Goal: Task Accomplishment & Management: Use online tool/utility

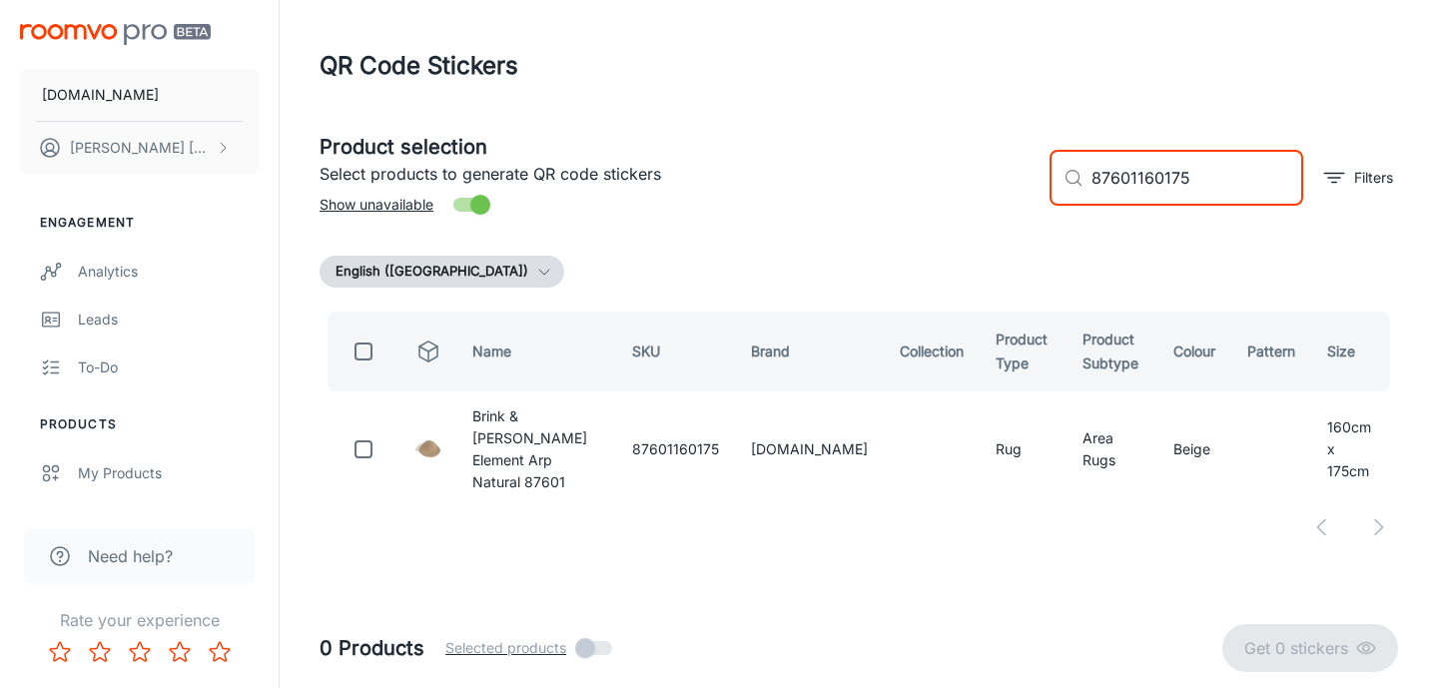
click at [1136, 174] on input "87601160175" at bounding box center [1197, 178] width 212 height 56
paste input "61077"
type input "61077"
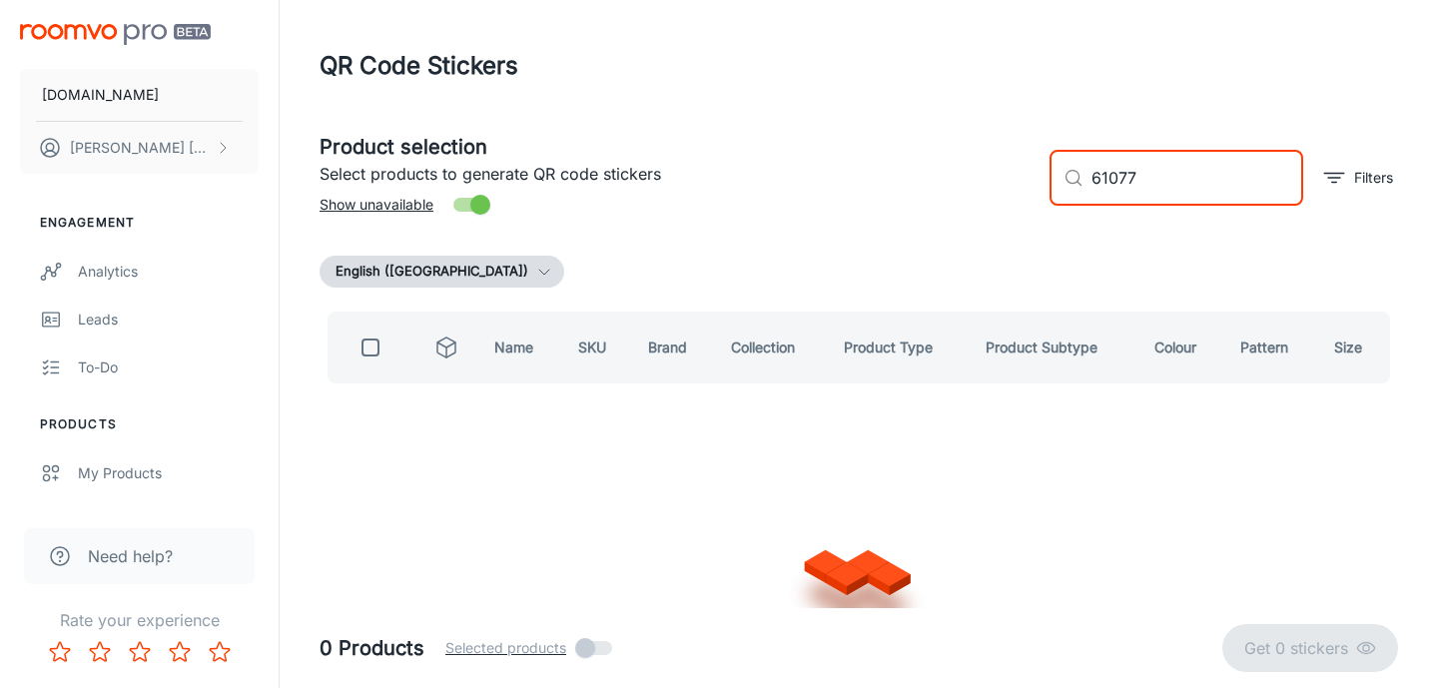
checkbox input "true"
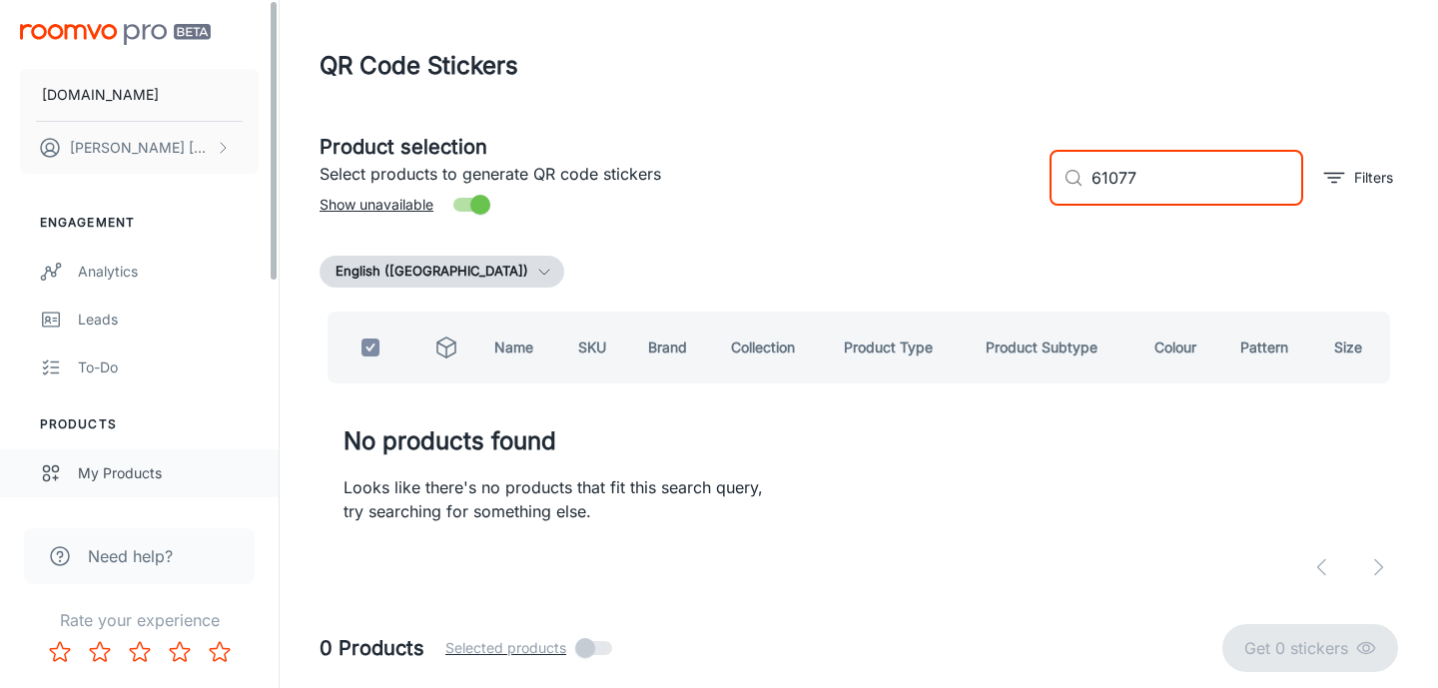
type input "61077"
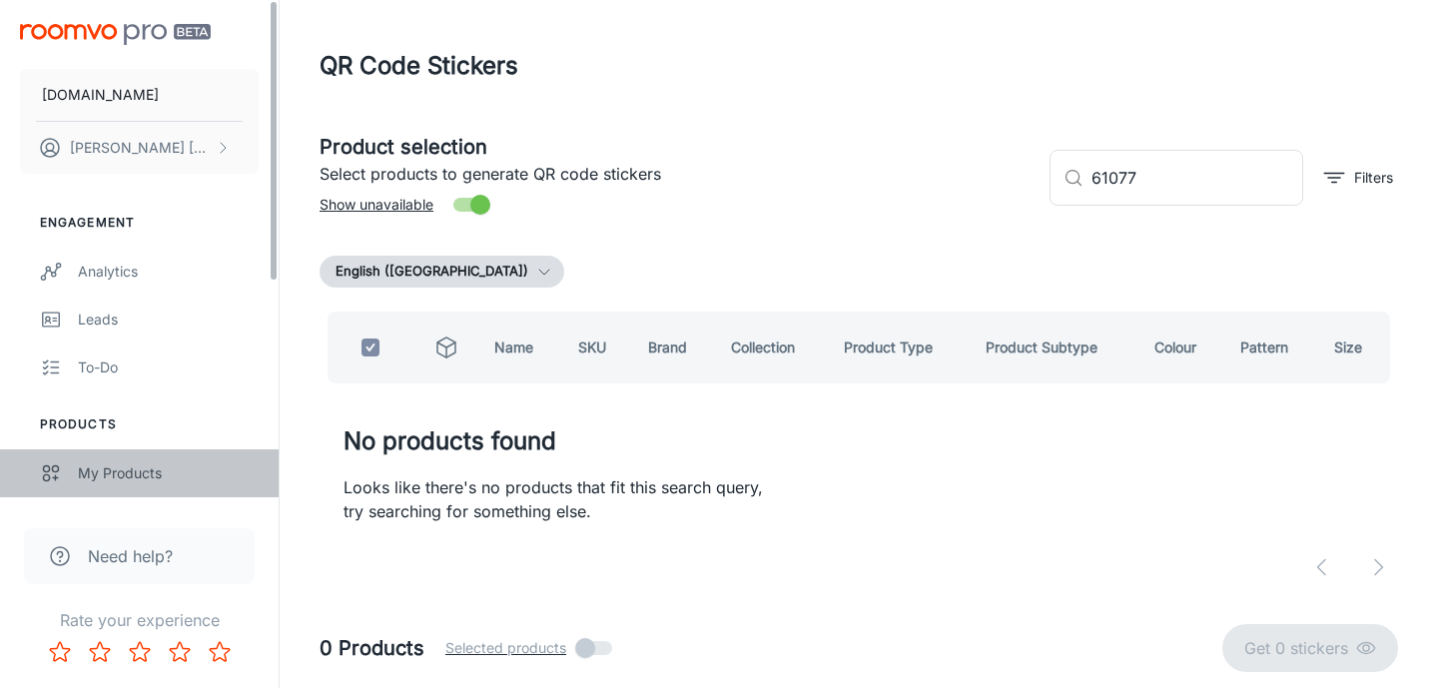
click at [100, 486] on link "My Products" at bounding box center [139, 473] width 279 height 48
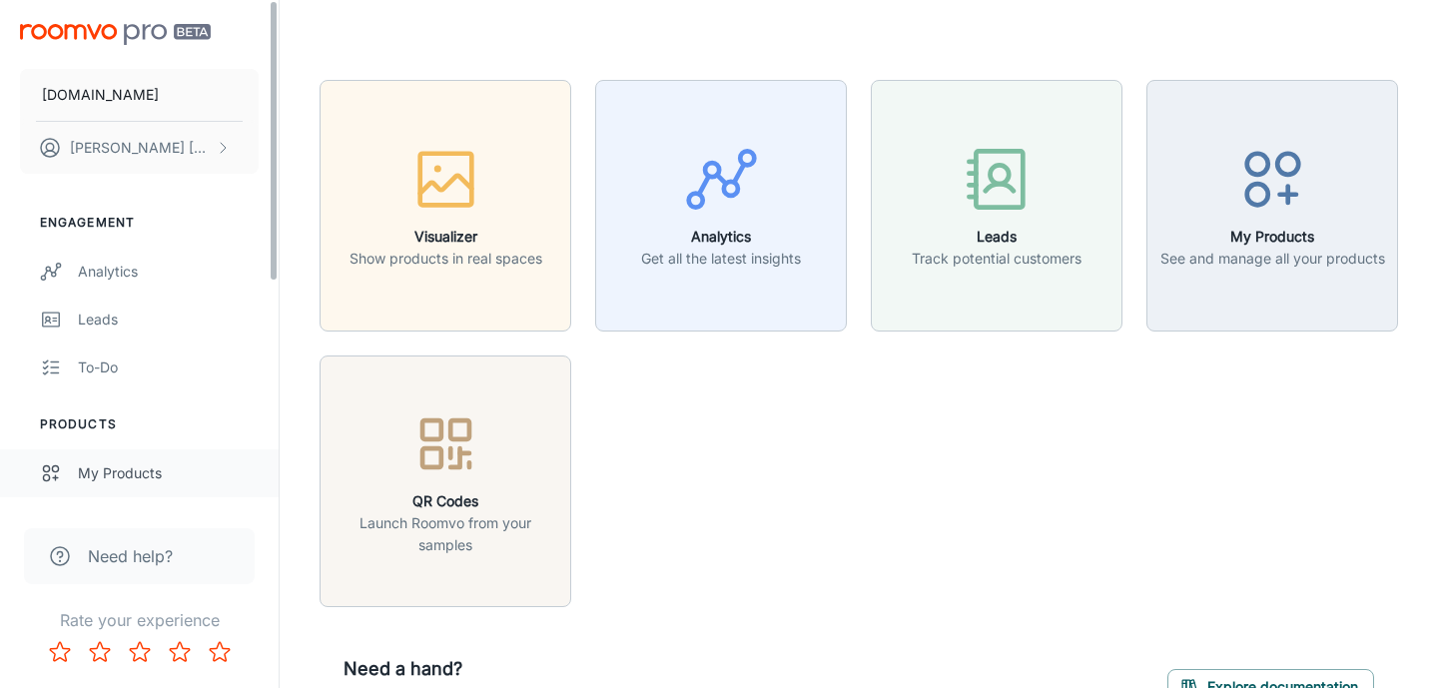
click at [105, 479] on div "My Products" at bounding box center [168, 473] width 181 height 22
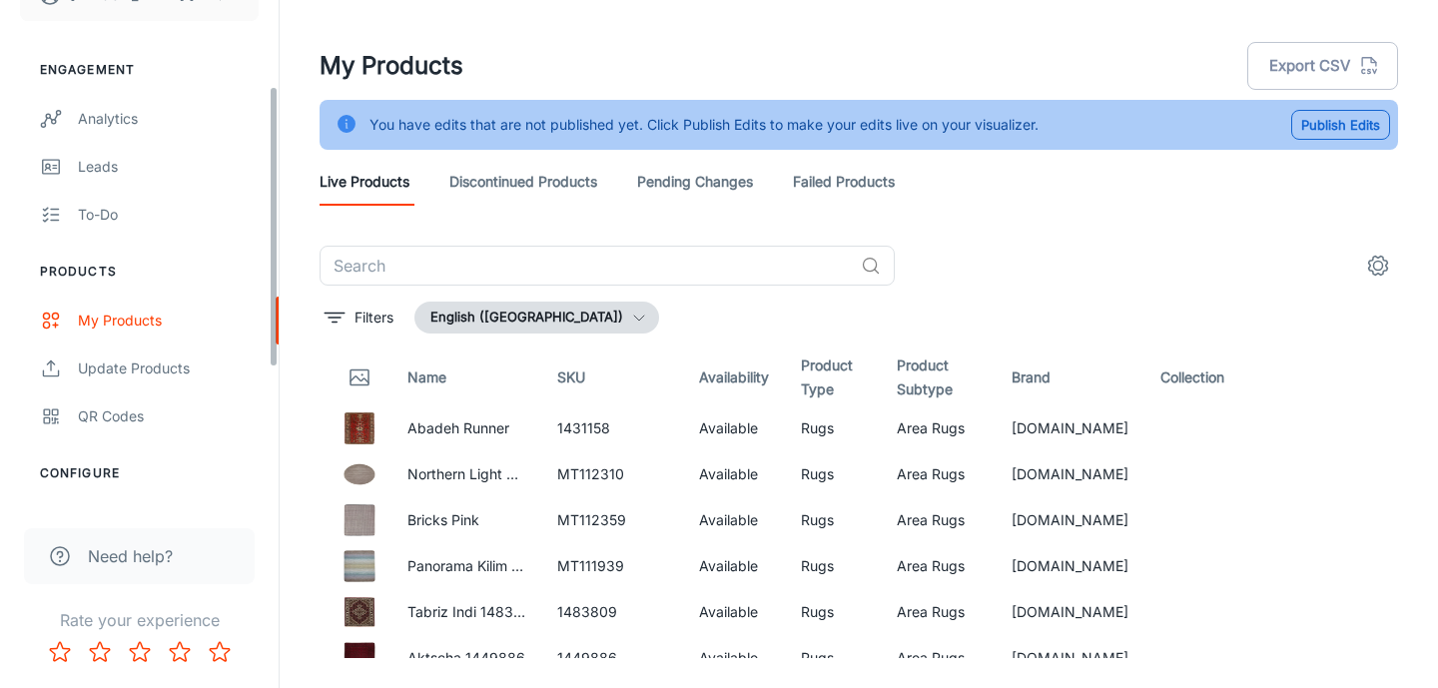
scroll to position [154, 0]
click at [121, 416] on div "QR Codes" at bounding box center [168, 415] width 181 height 22
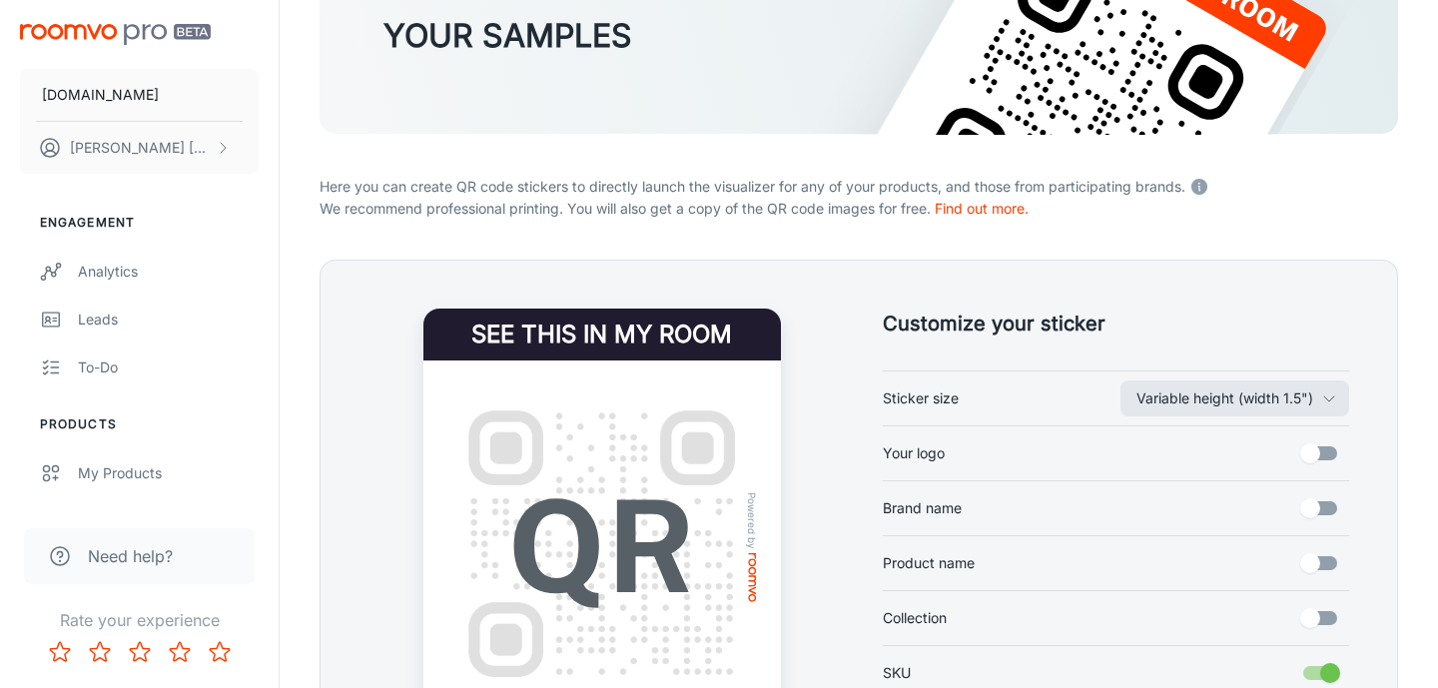
scroll to position [312, 0]
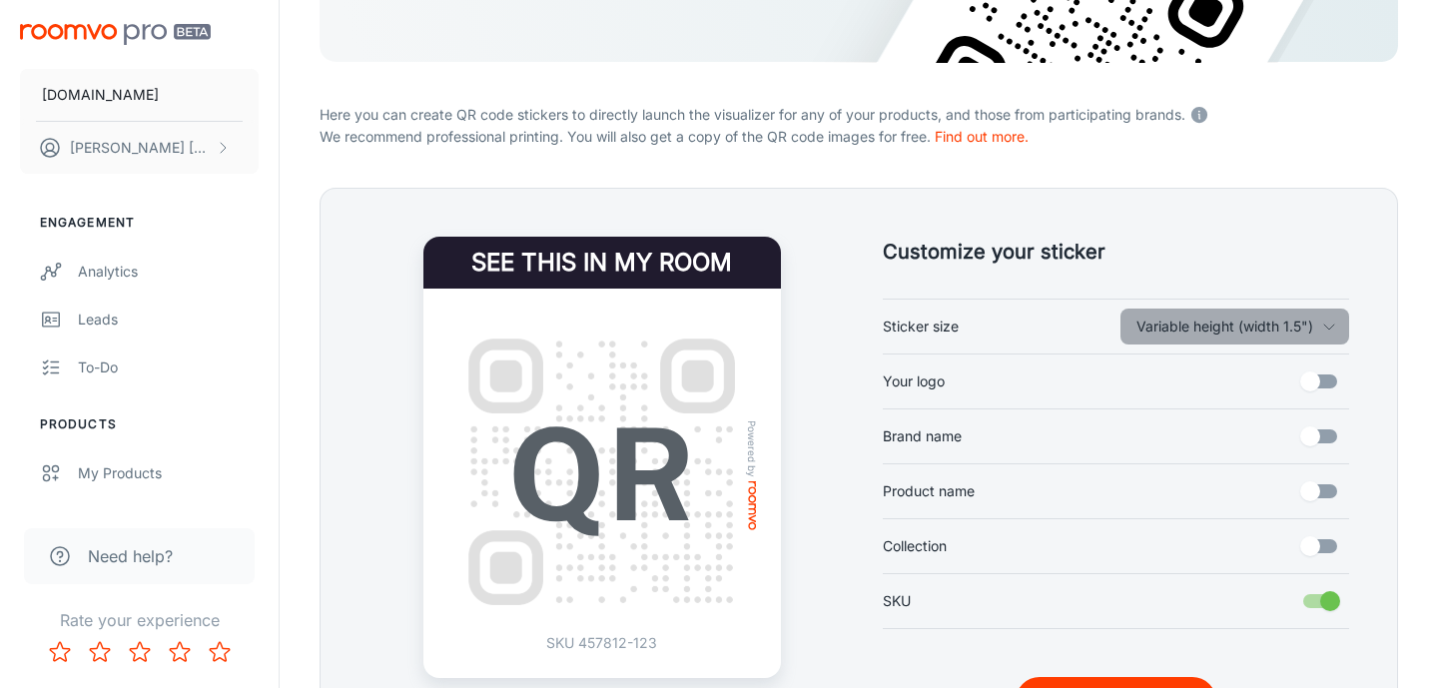
click at [1314, 329] on button "Variable height (width 1.5")" at bounding box center [1234, 327] width 229 height 36
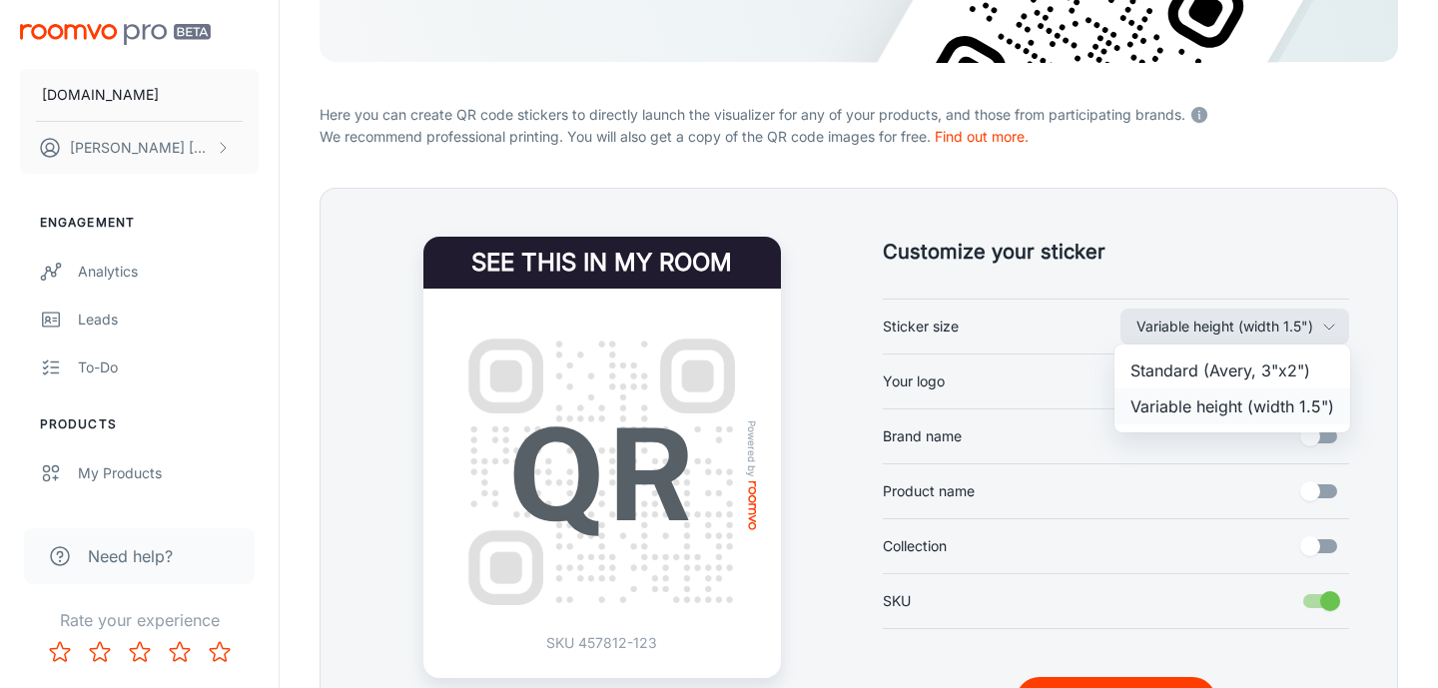
click at [1229, 403] on li "Variable height (width 1.5")" at bounding box center [1232, 406] width 236 height 36
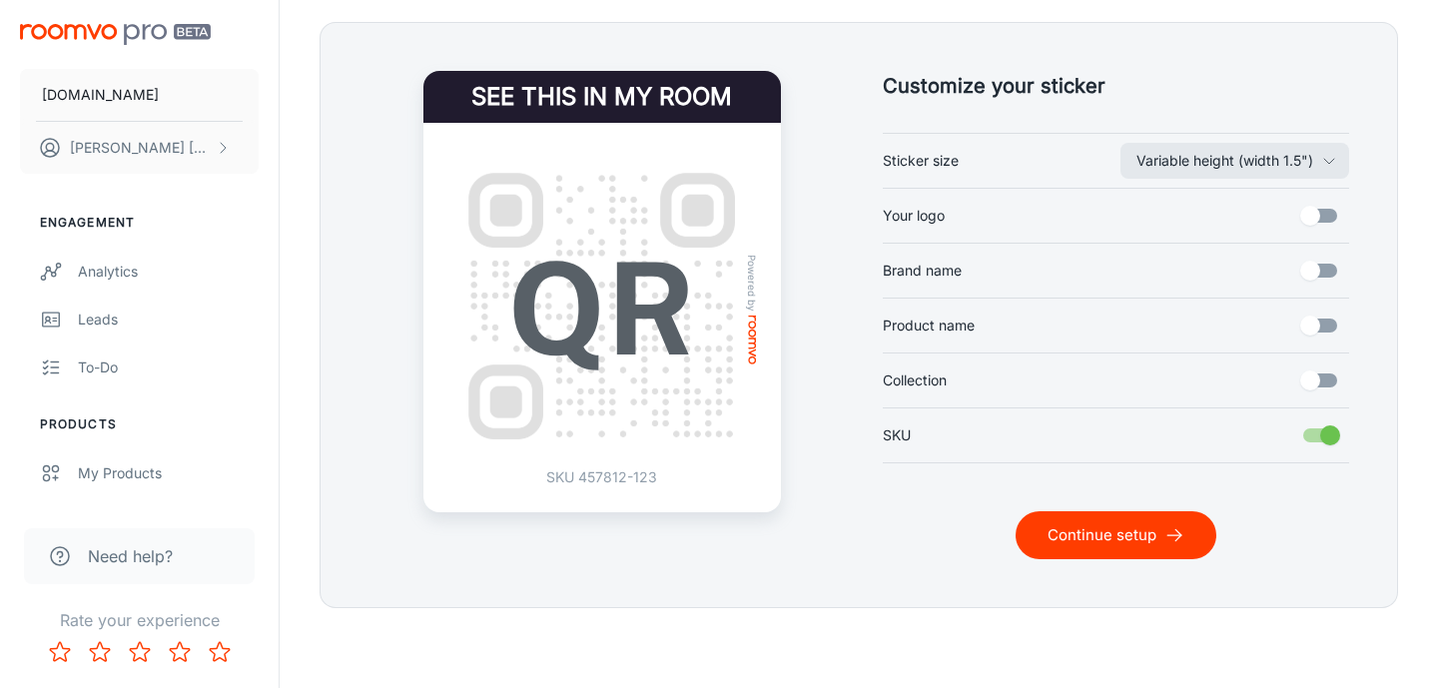
click at [1155, 540] on button "Continue setup" at bounding box center [1116, 535] width 201 height 48
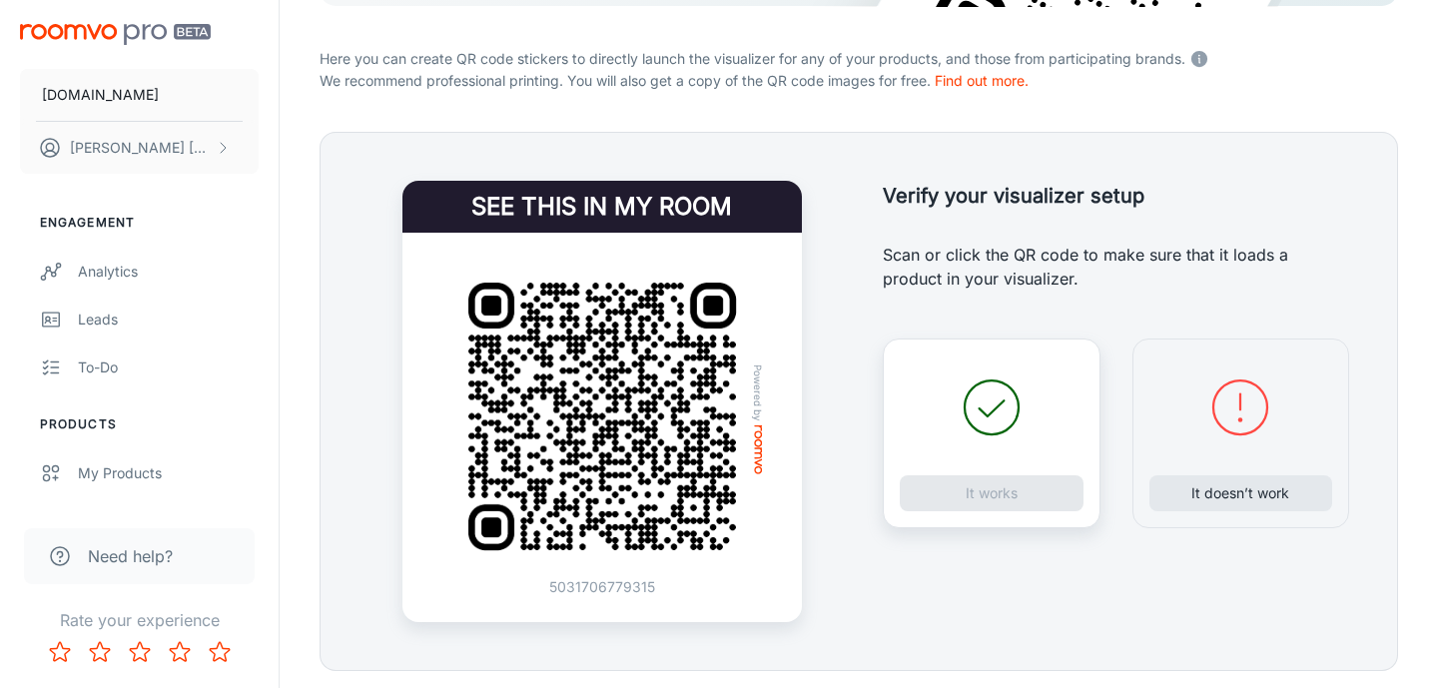
scroll to position [389, 0]
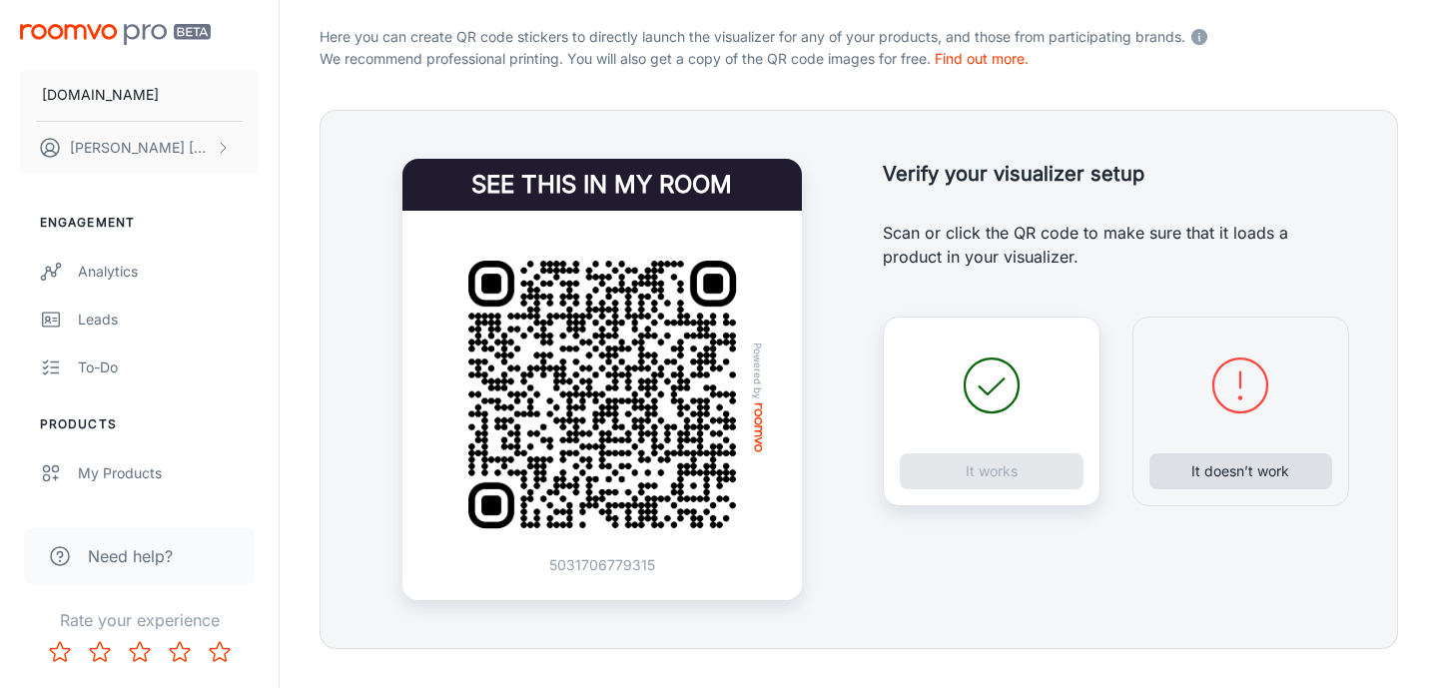
click at [1226, 470] on button "It doesn’t work" at bounding box center [1241, 471] width 184 height 36
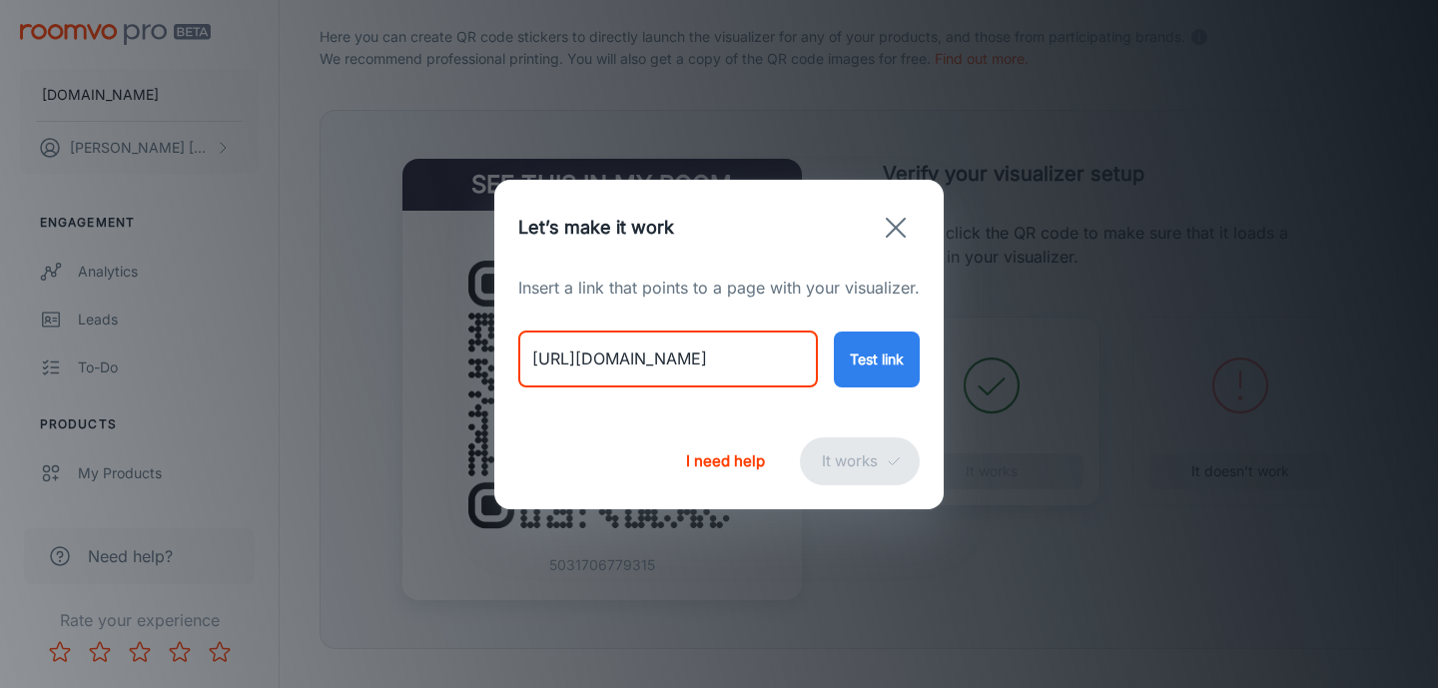
click at [684, 359] on input "[URL][DOMAIN_NAME]" at bounding box center [668, 360] width 300 height 56
paste input "[PERSON_NAME]-fine-[PERSON_NAME]-style-1520123"
type input "[URL][DOMAIN_NAME][PERSON_NAME]"
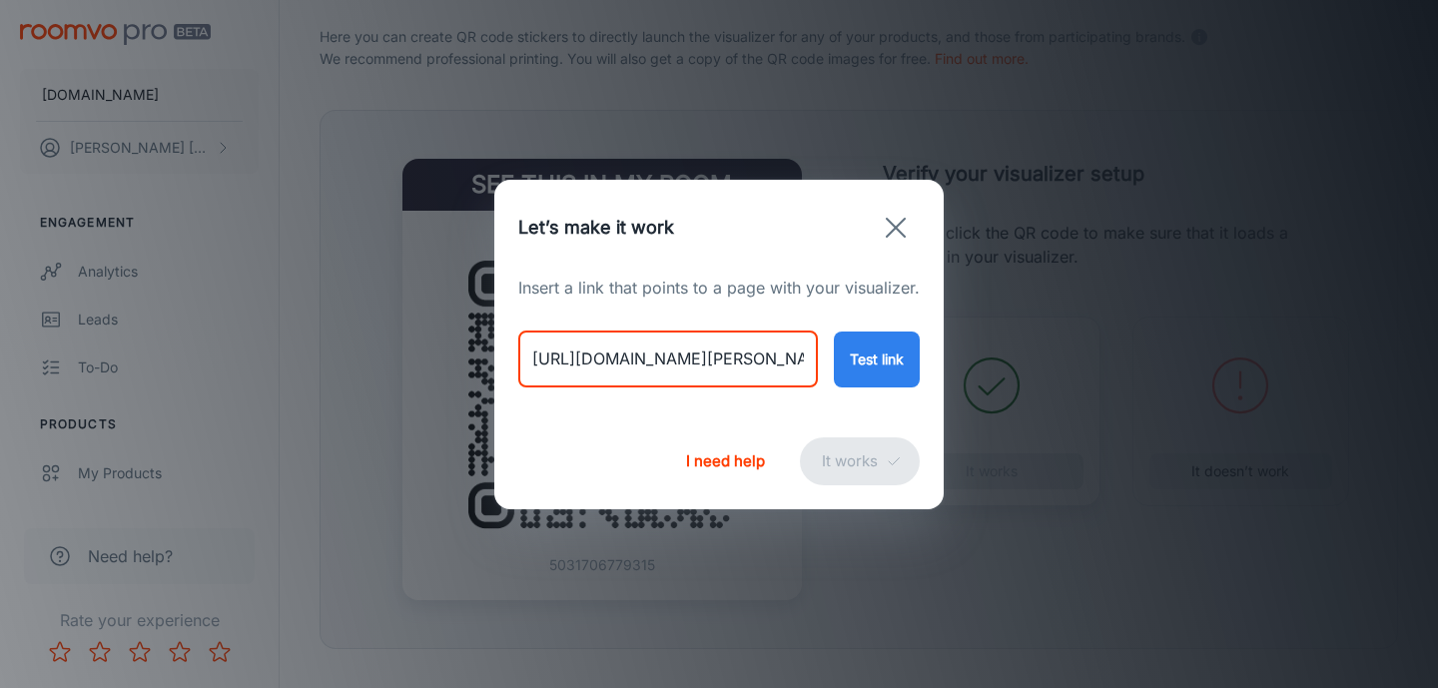
click at [892, 366] on button "Test link" at bounding box center [877, 360] width 86 height 56
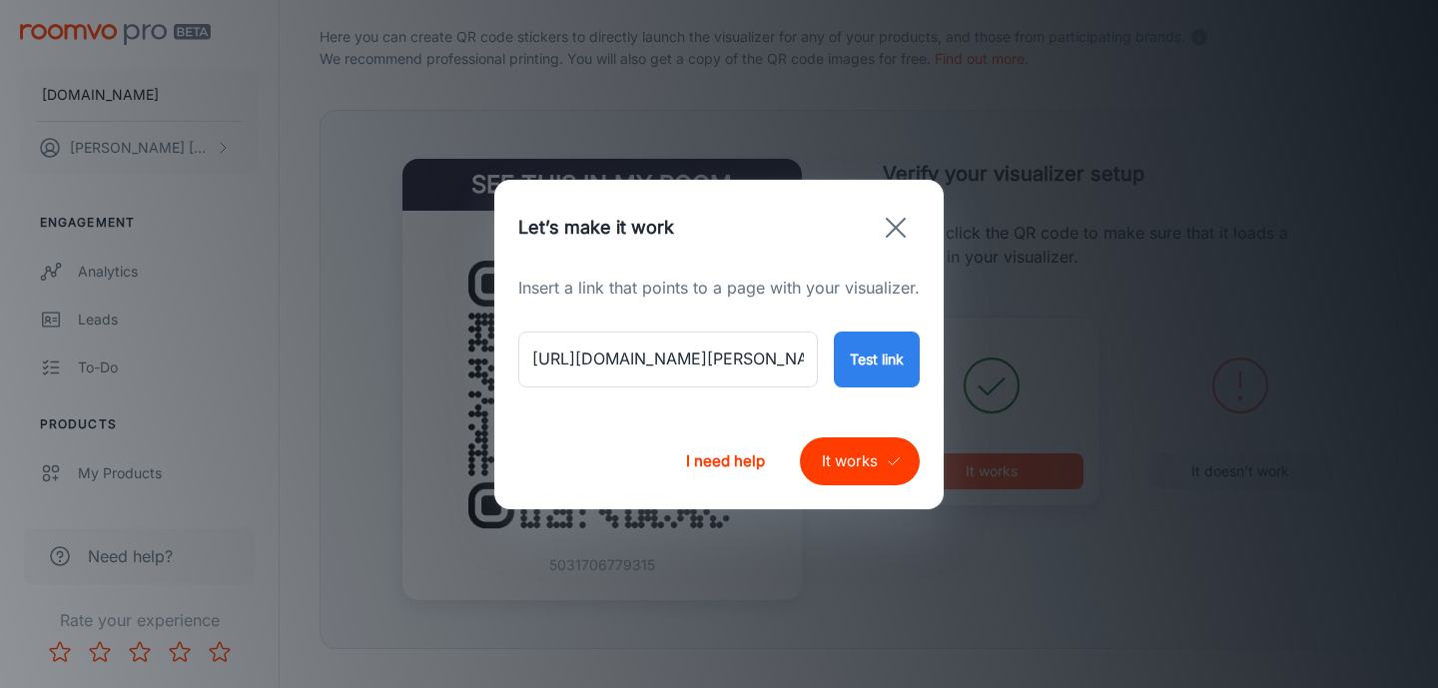
click at [871, 461] on button "It works" at bounding box center [860, 461] width 120 height 48
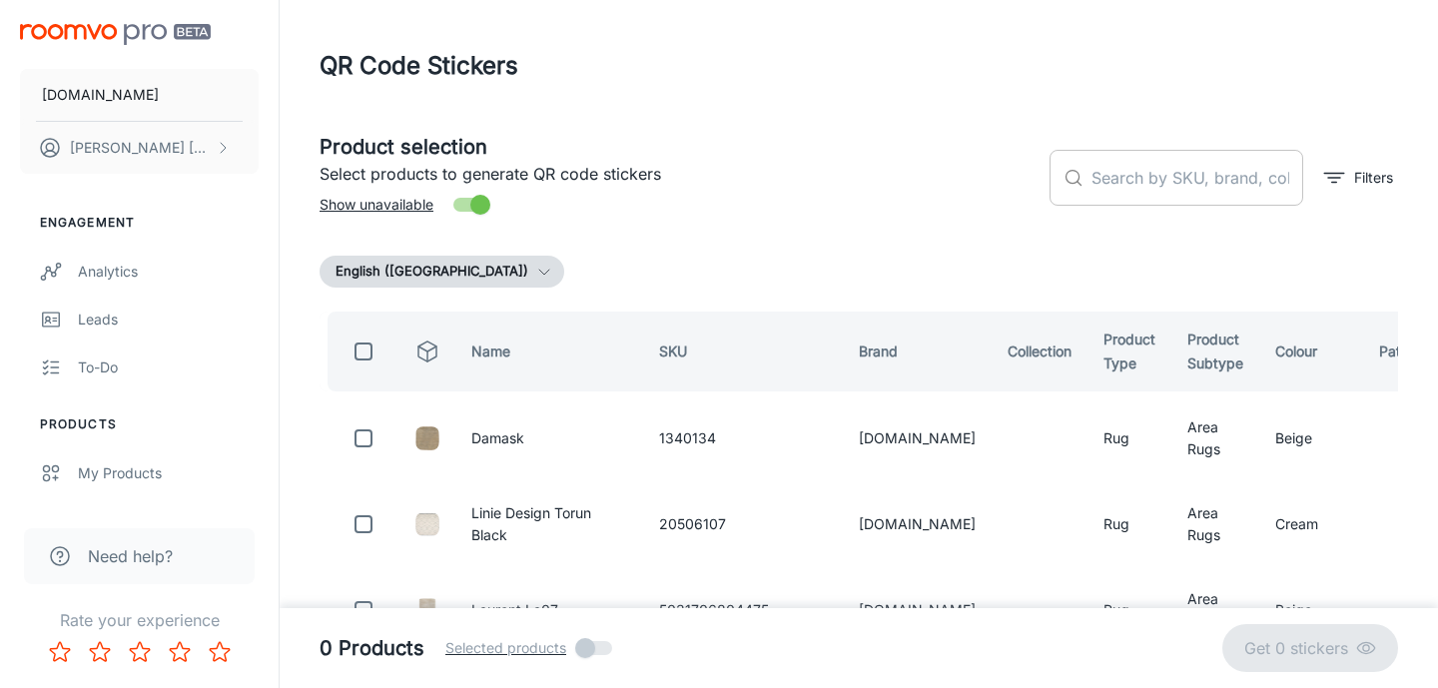
scroll to position [0, 0]
click at [1113, 180] on input "text" at bounding box center [1197, 178] width 212 height 56
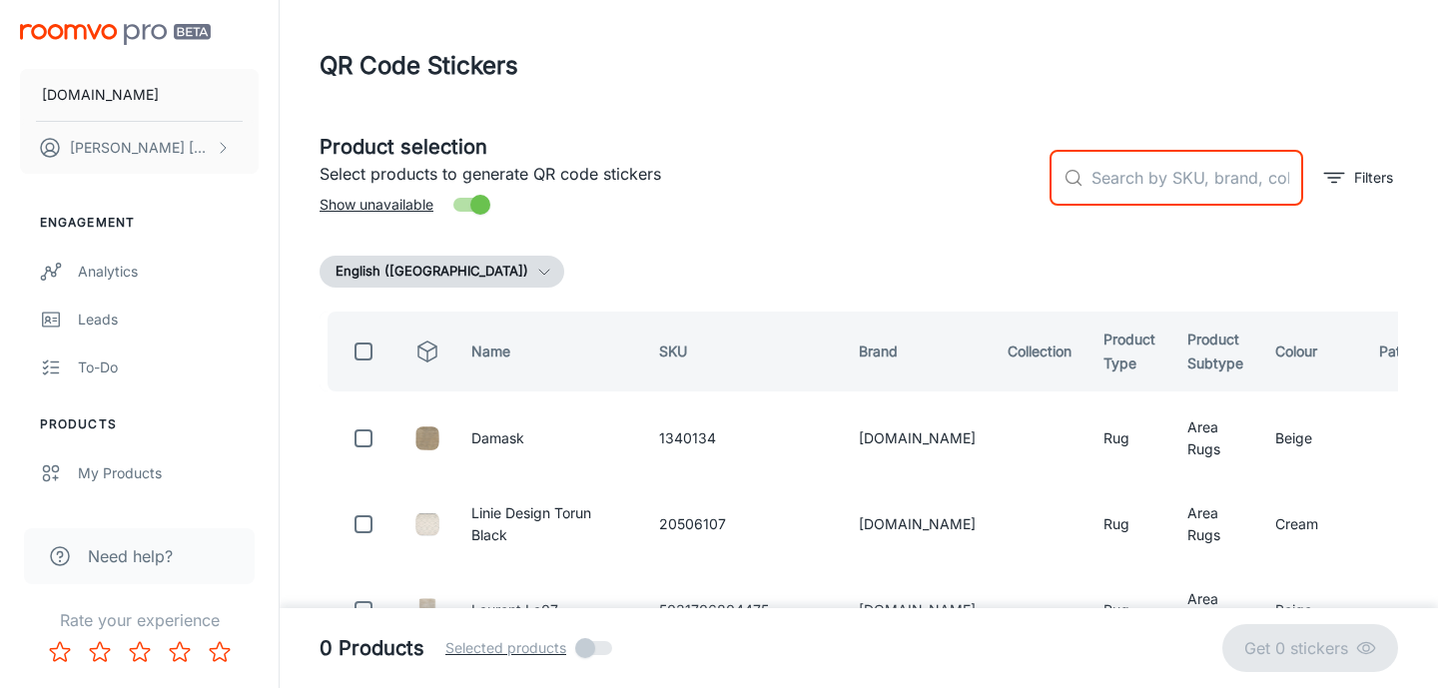
paste input "1520123"
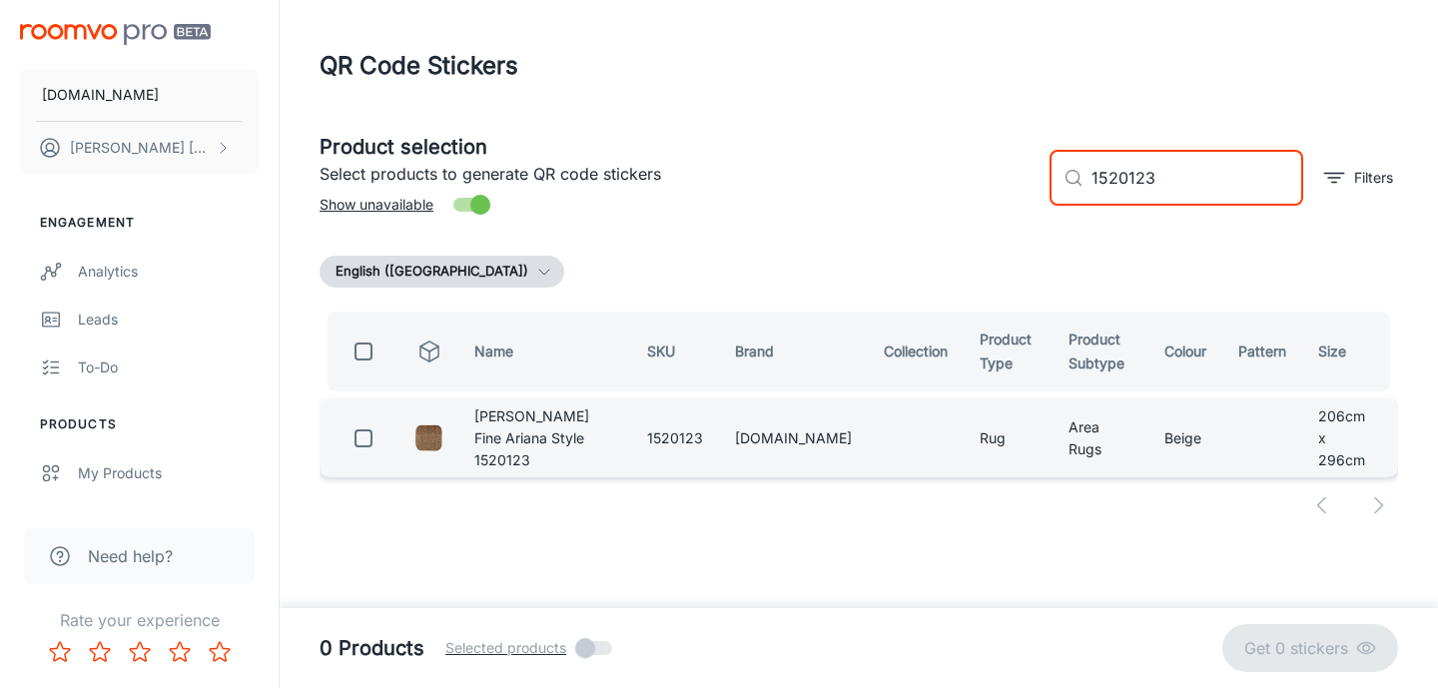
type input "1520123"
click at [361, 440] on input "checkbox" at bounding box center [364, 438] width 40 height 40
checkbox input "true"
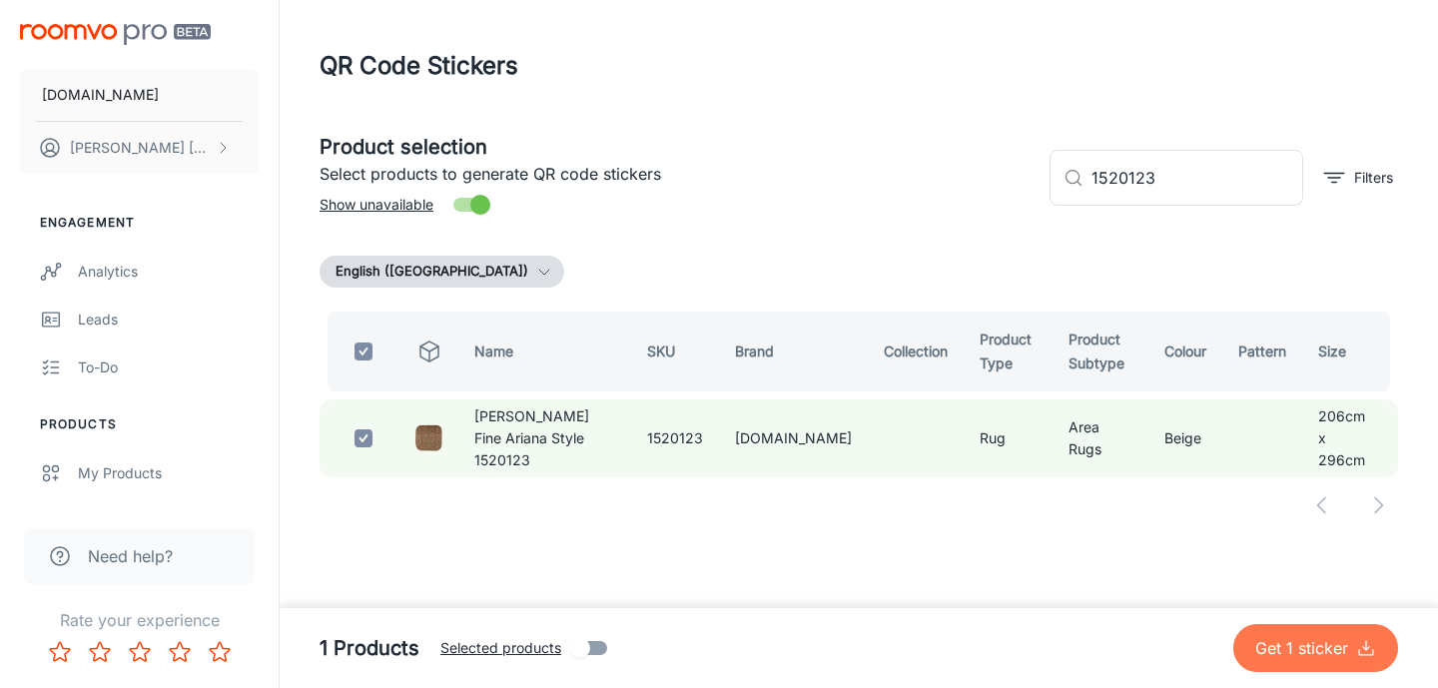
click at [1259, 653] on p "Get 1 sticker" at bounding box center [1305, 648] width 101 height 24
checkbox input "false"
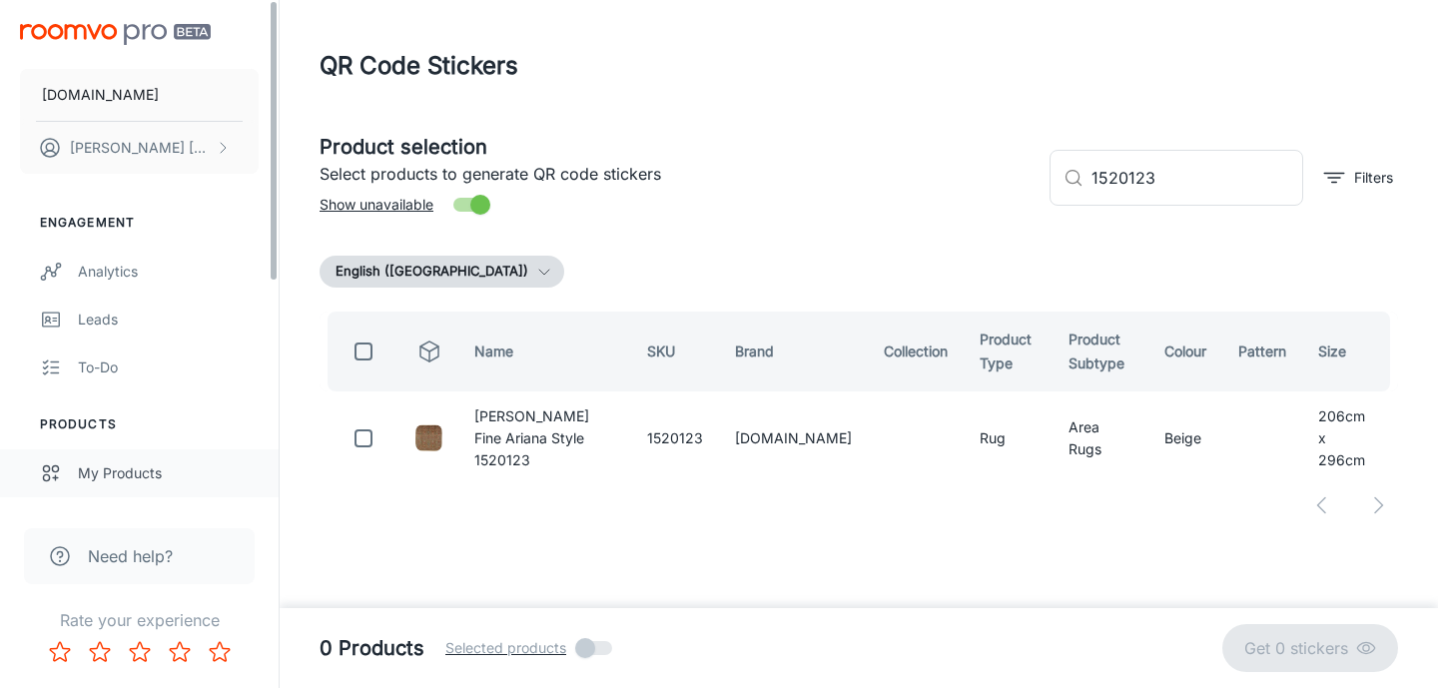
click at [136, 466] on div "My Products" at bounding box center [168, 473] width 181 height 22
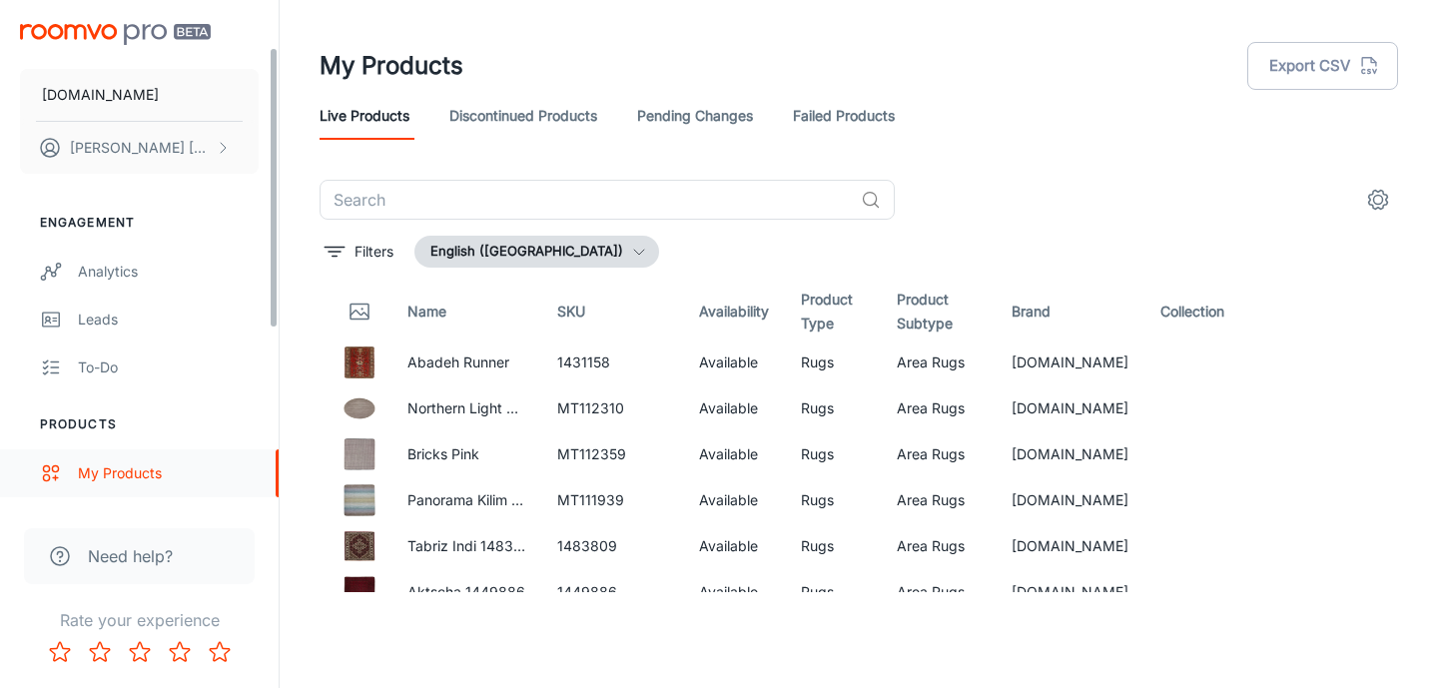
scroll to position [93, 0]
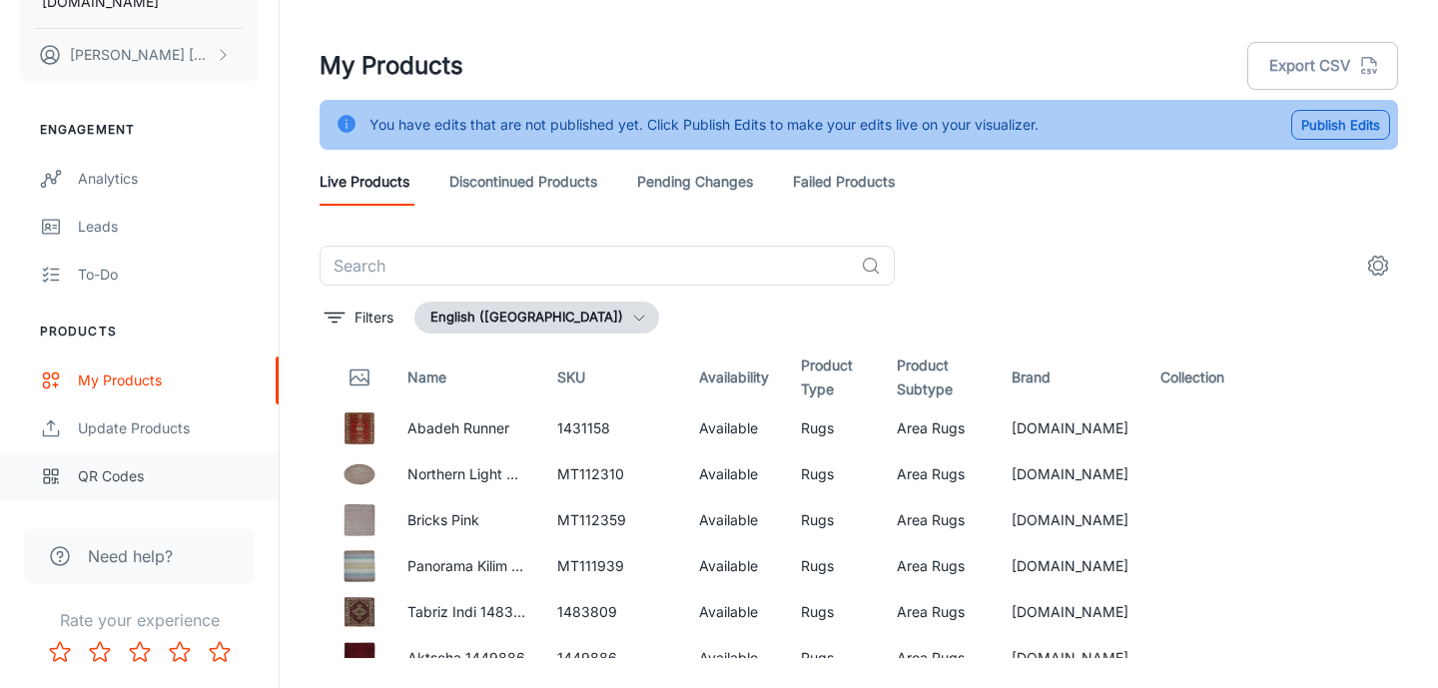
click at [118, 478] on div "QR Codes" at bounding box center [168, 476] width 181 height 22
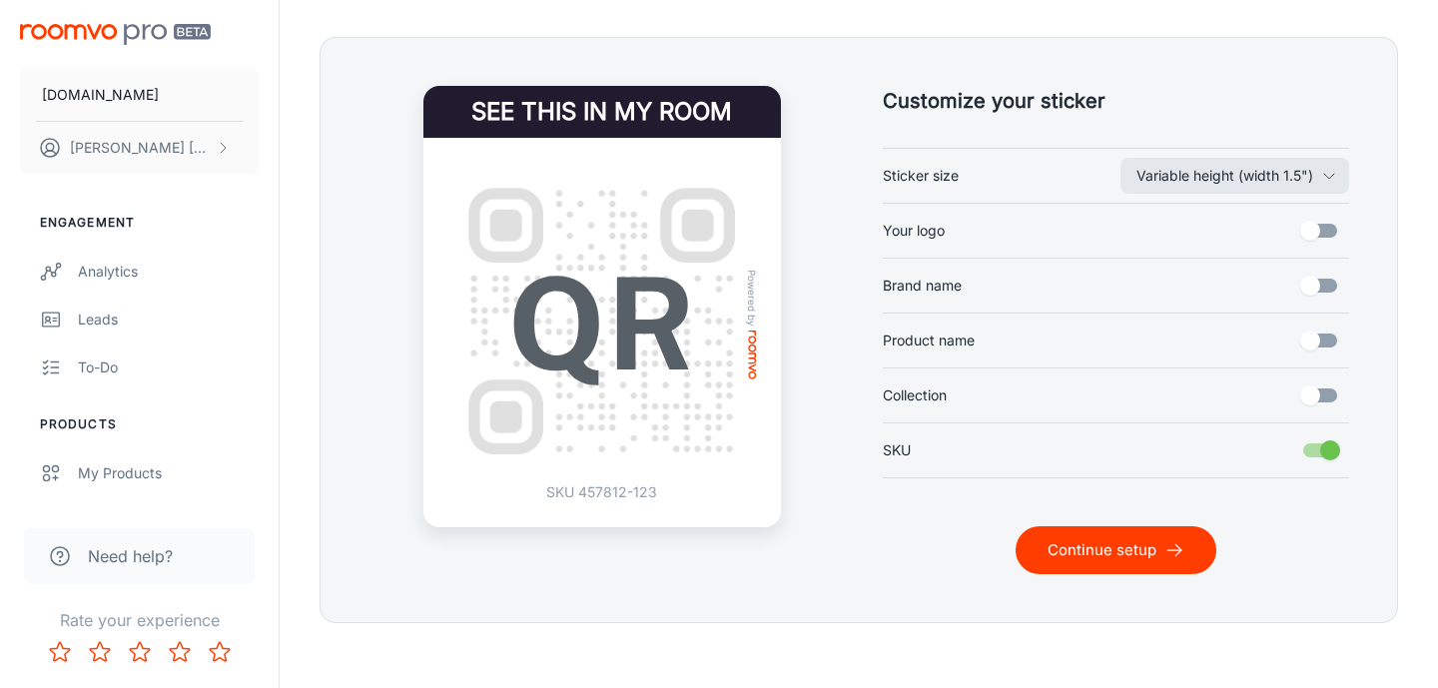
click at [1134, 543] on button "Continue setup" at bounding box center [1116, 550] width 201 height 48
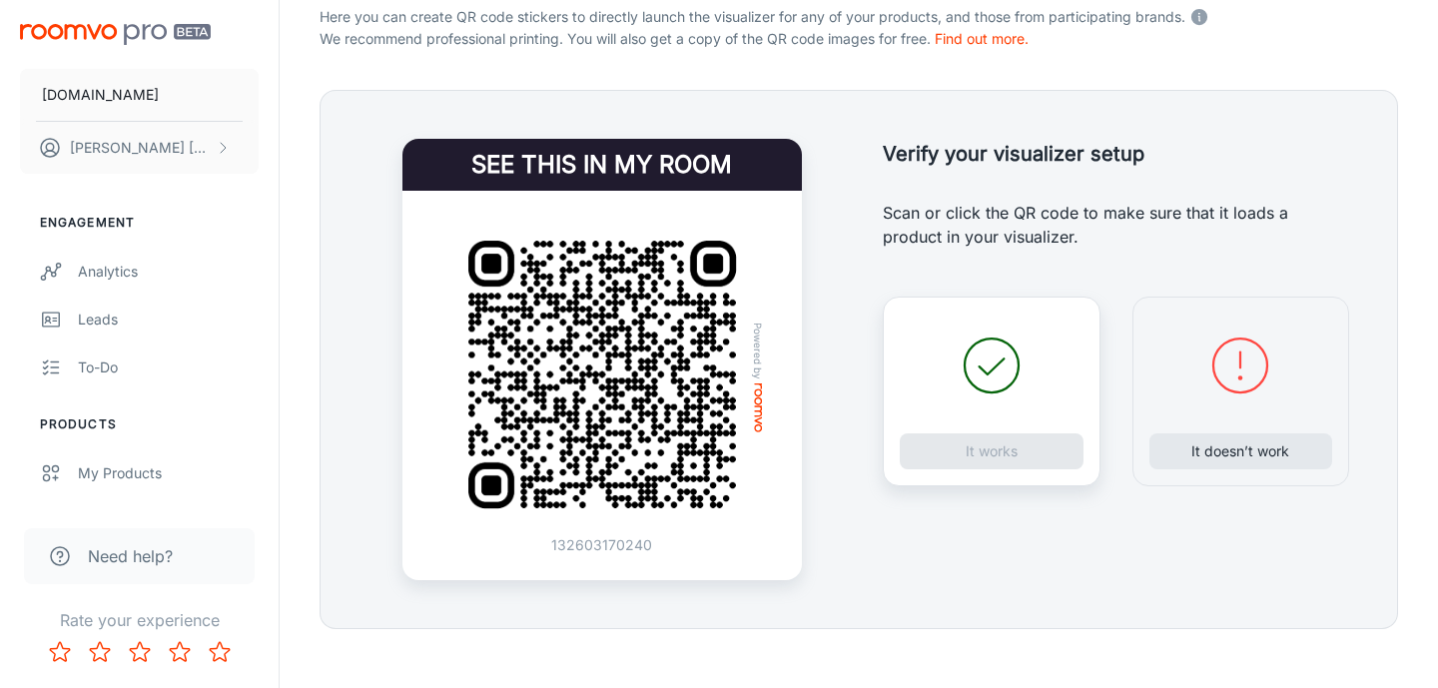
scroll to position [412, 0]
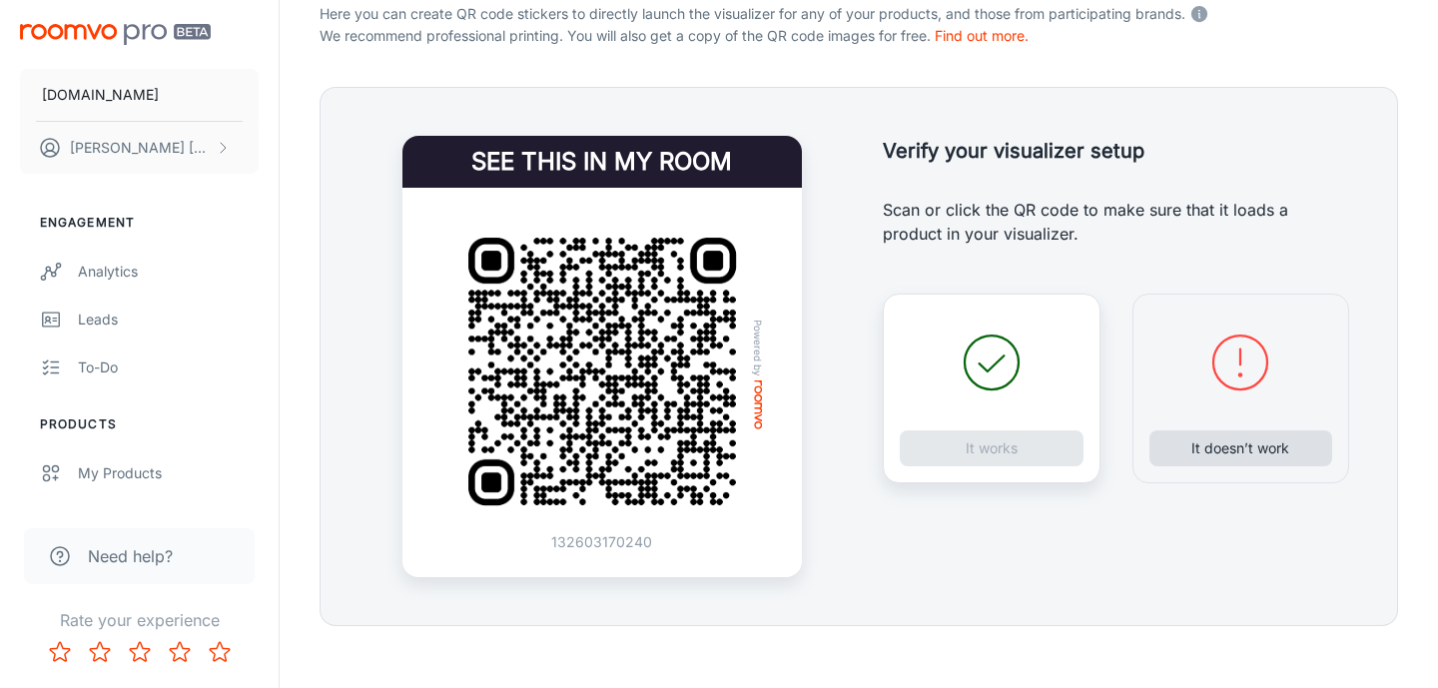
click at [1239, 443] on button "It doesn’t work" at bounding box center [1241, 448] width 184 height 36
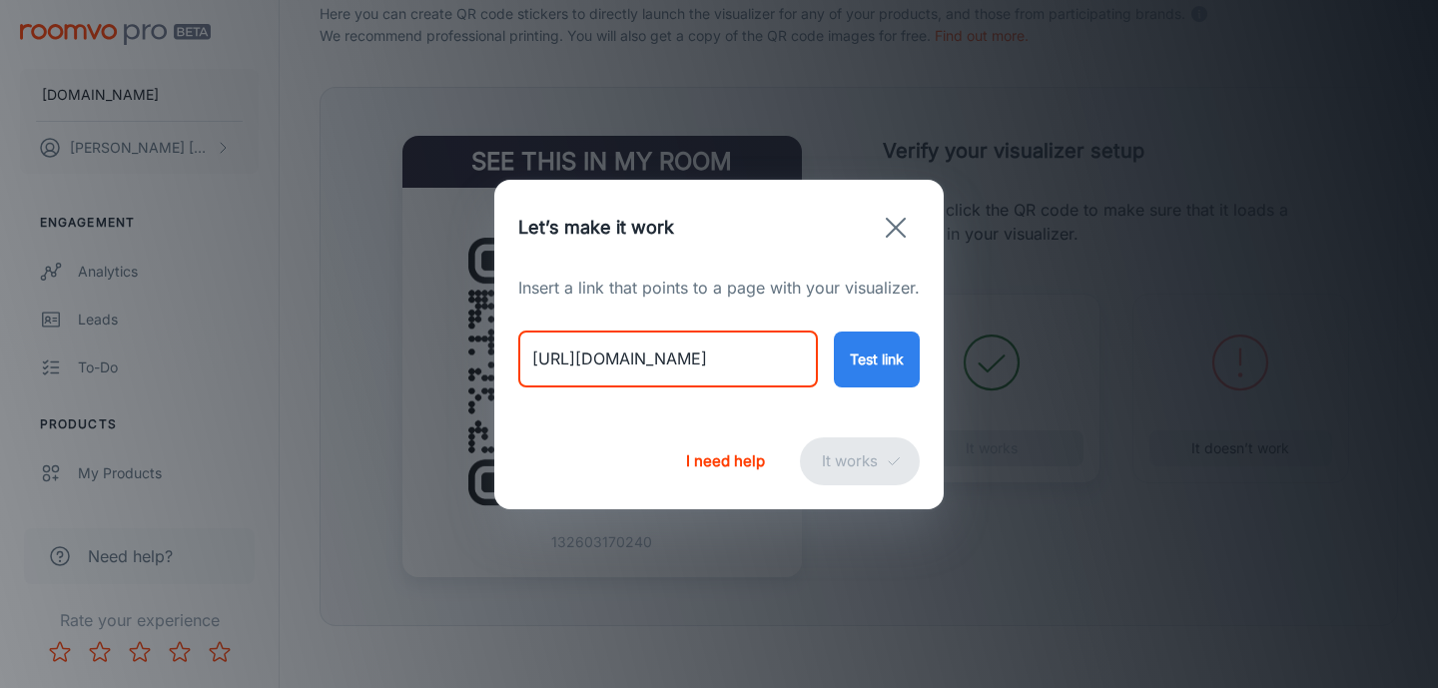
click at [679, 357] on input "[URL][DOMAIN_NAME]" at bounding box center [668, 360] width 300 height 56
paste input "[PERSON_NAME]-fine-[PERSON_NAME]-style-1520147"
type input "[URL][DOMAIN_NAME][PERSON_NAME]"
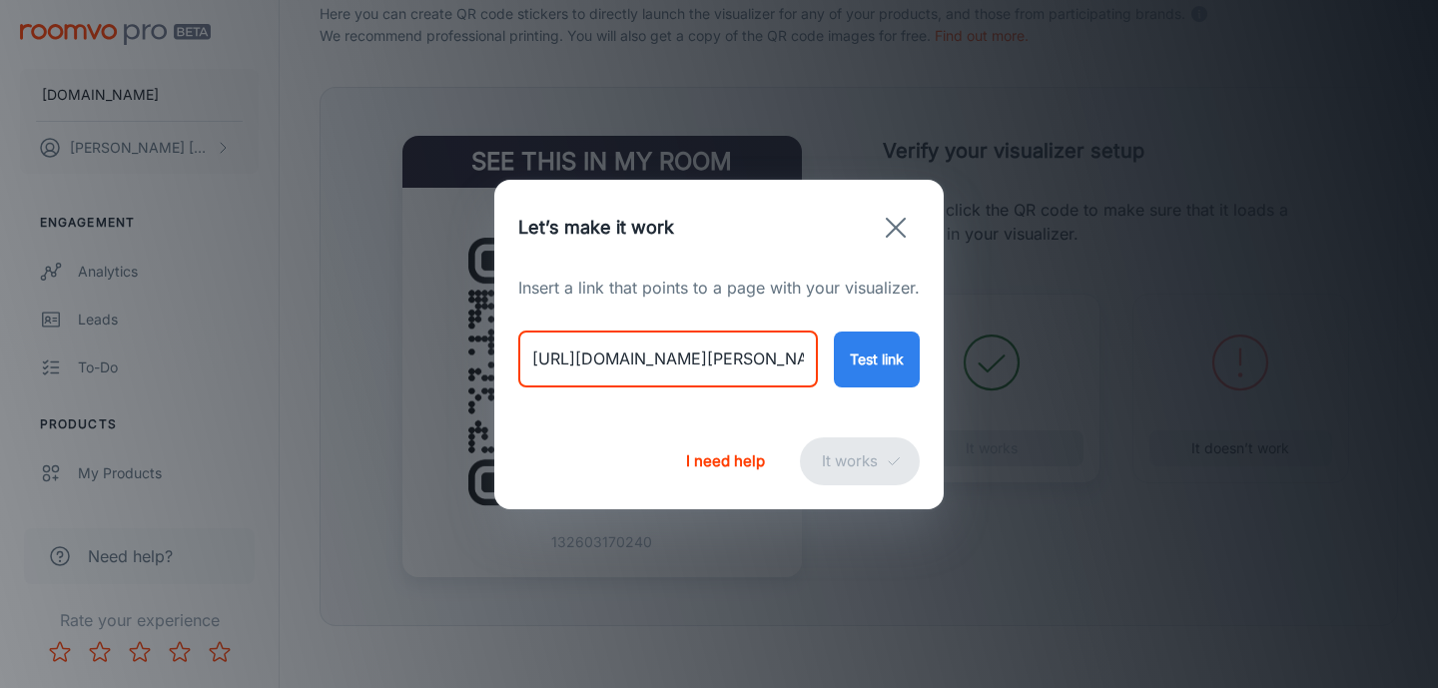
click at [896, 354] on button "Test link" at bounding box center [877, 360] width 86 height 56
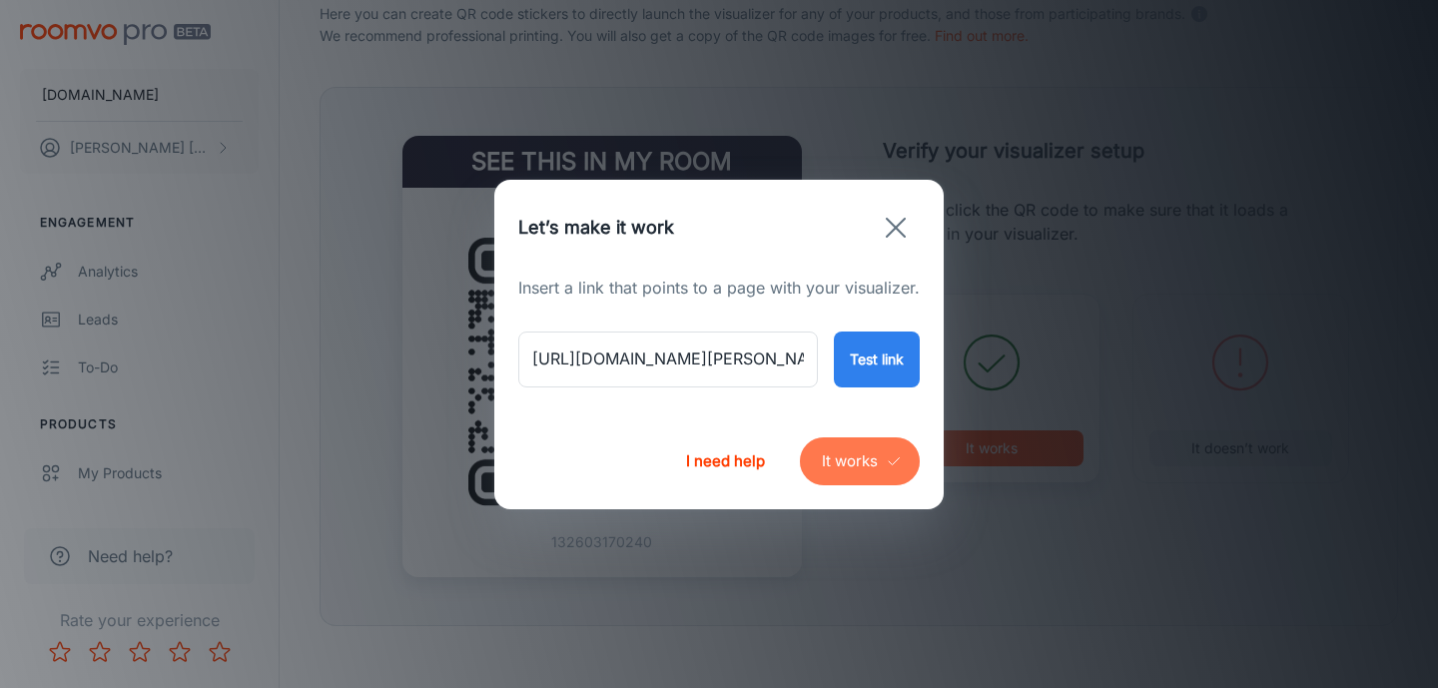
click at [847, 457] on button "It works" at bounding box center [860, 461] width 120 height 48
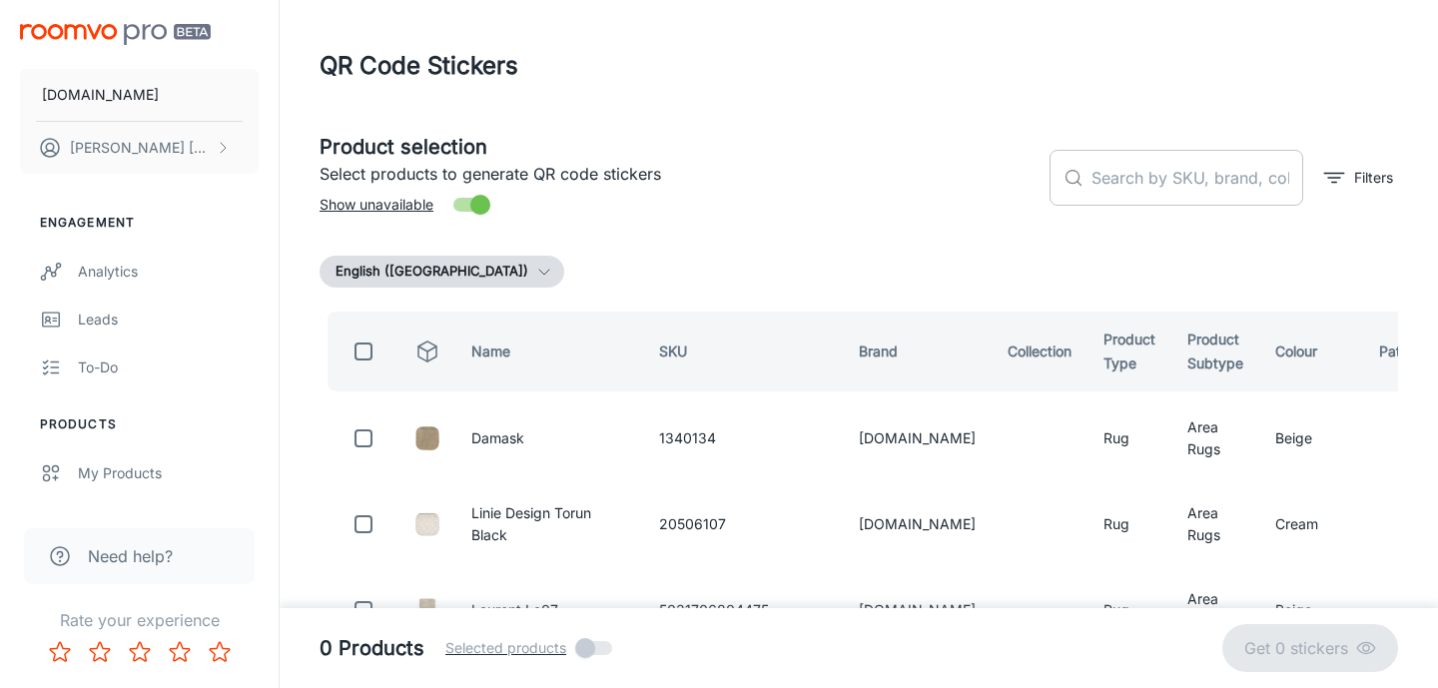
scroll to position [0, 0]
click at [1145, 175] on input "text" at bounding box center [1197, 178] width 212 height 56
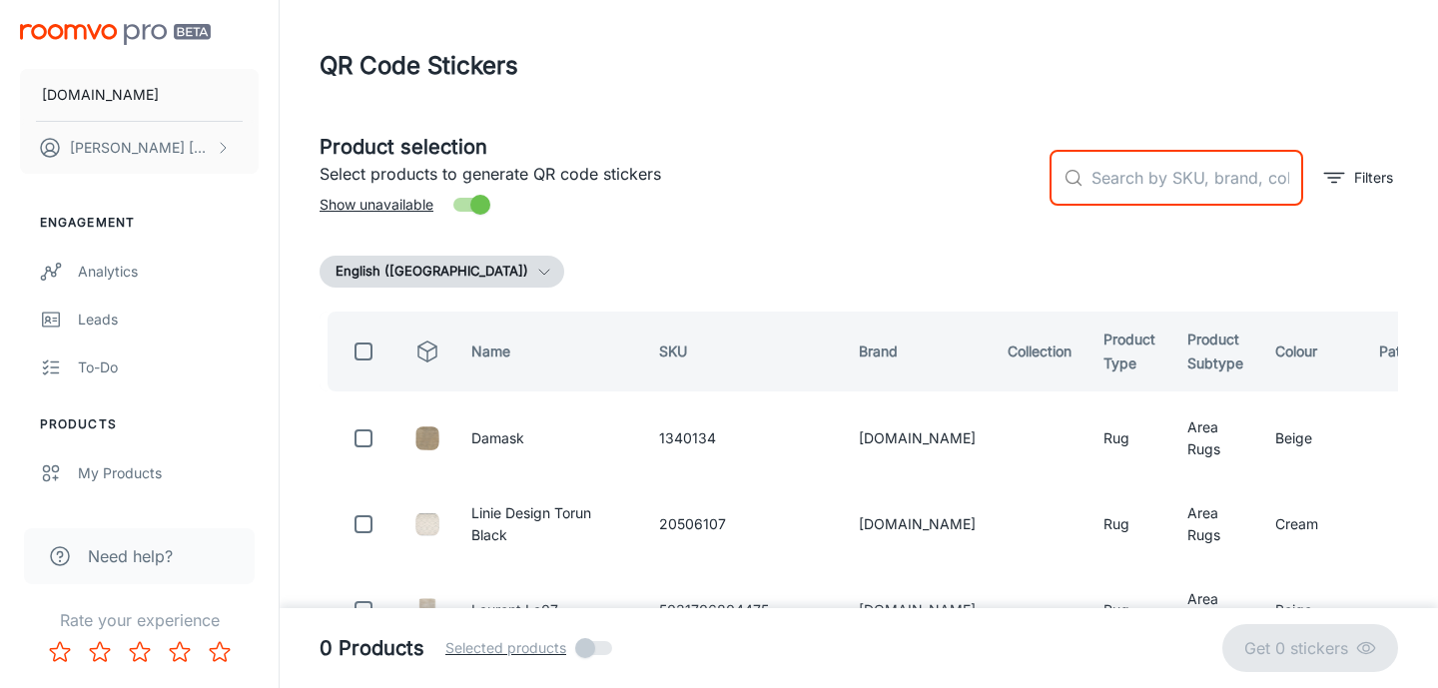
paste input "1520147"
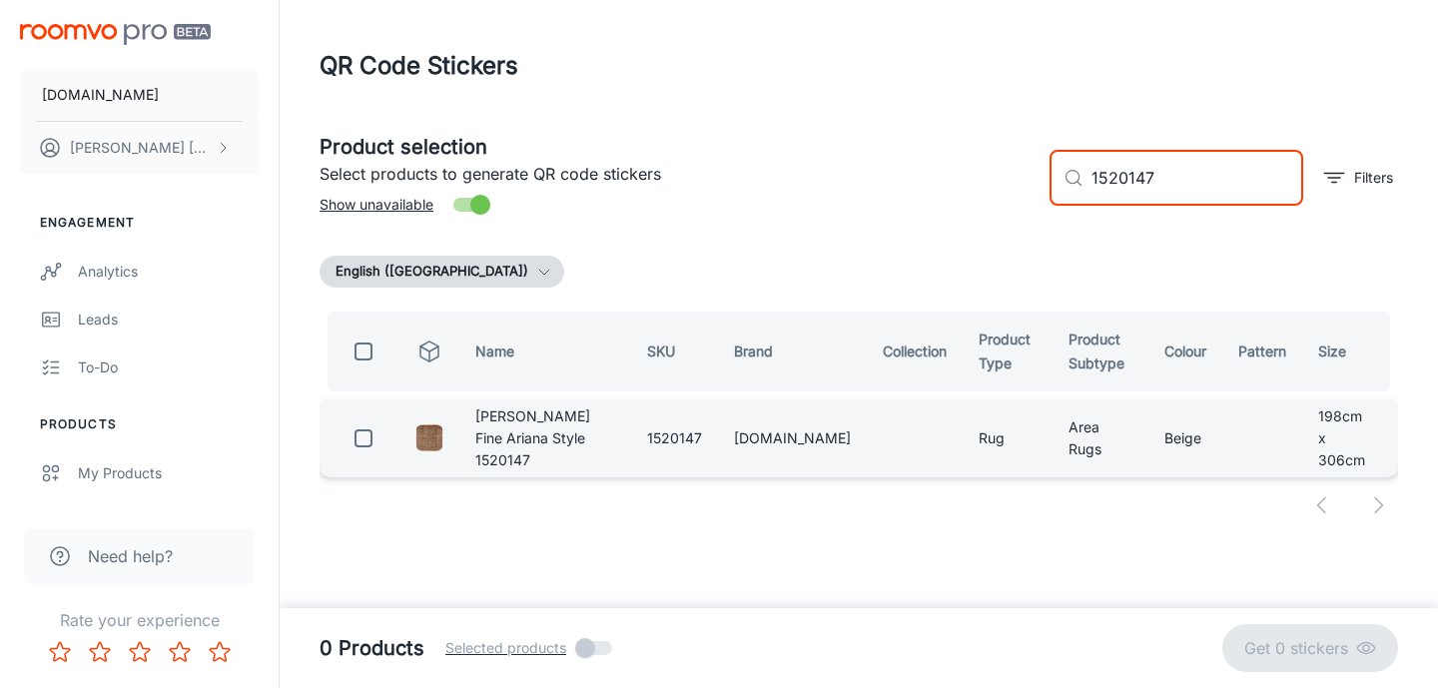
type input "1520147"
click at [366, 433] on input "checkbox" at bounding box center [364, 438] width 40 height 40
checkbox input "true"
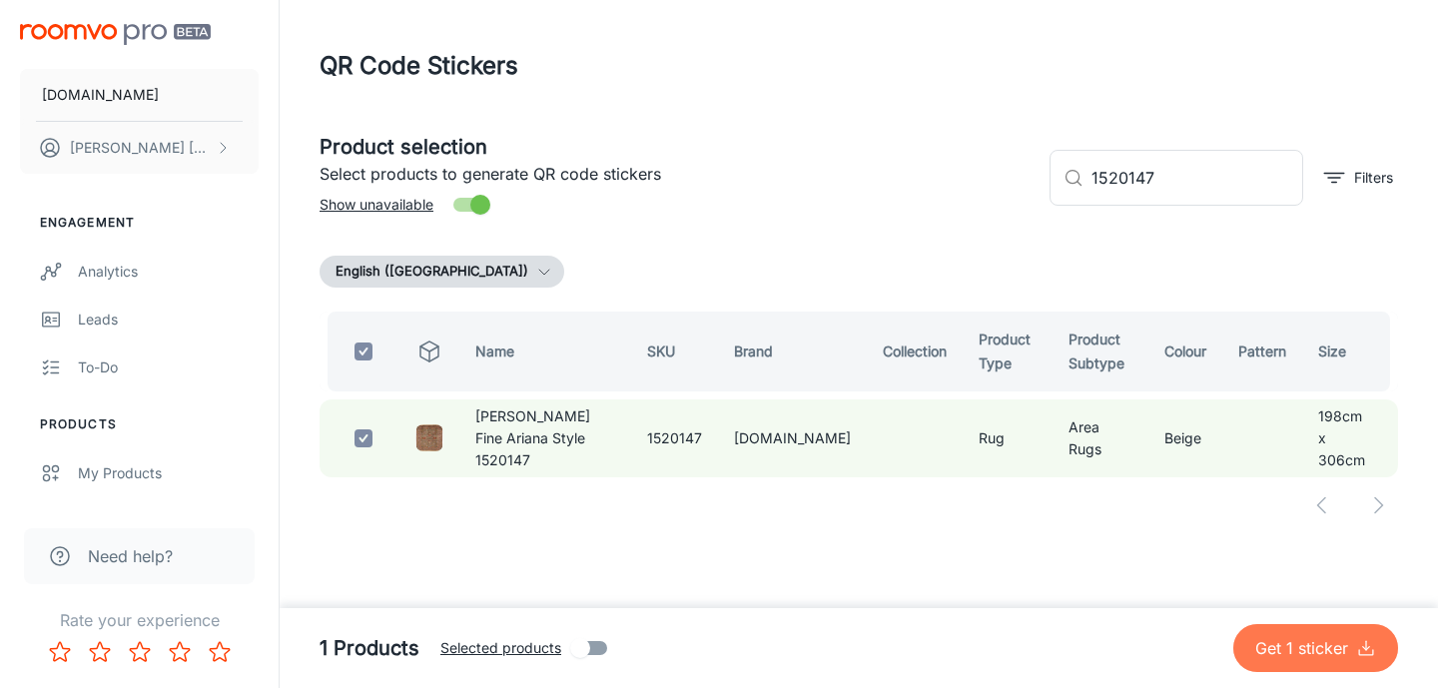
click at [1296, 650] on p "Get 1 sticker" at bounding box center [1305, 648] width 101 height 24
checkbox input "false"
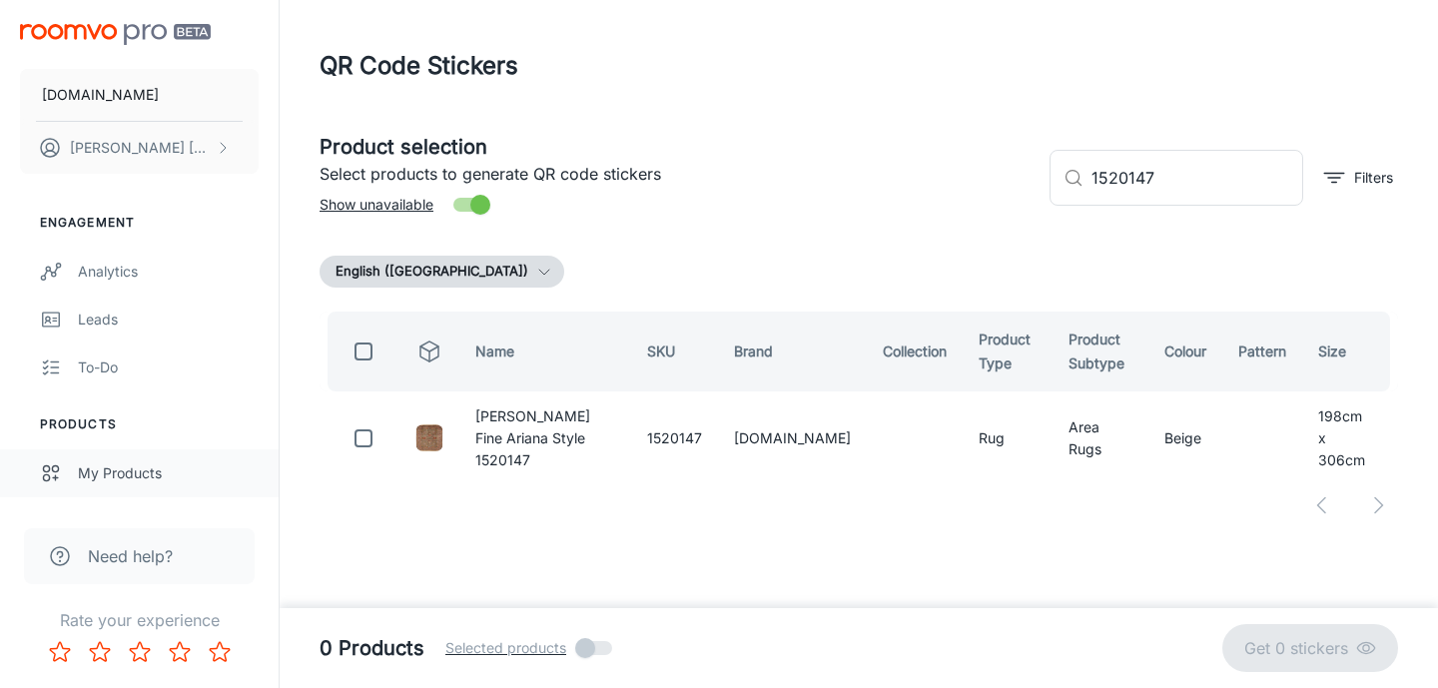
click at [111, 462] on div "My Products" at bounding box center [168, 473] width 181 height 22
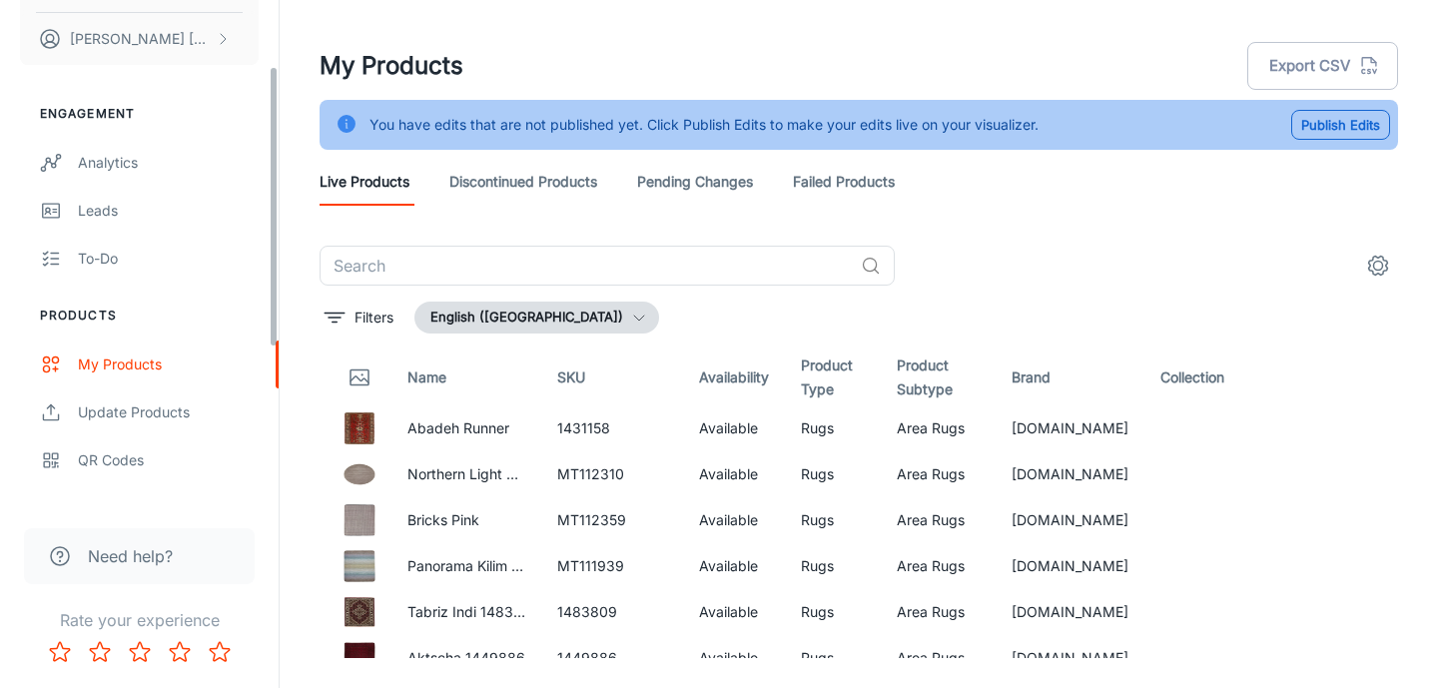
scroll to position [118, 0]
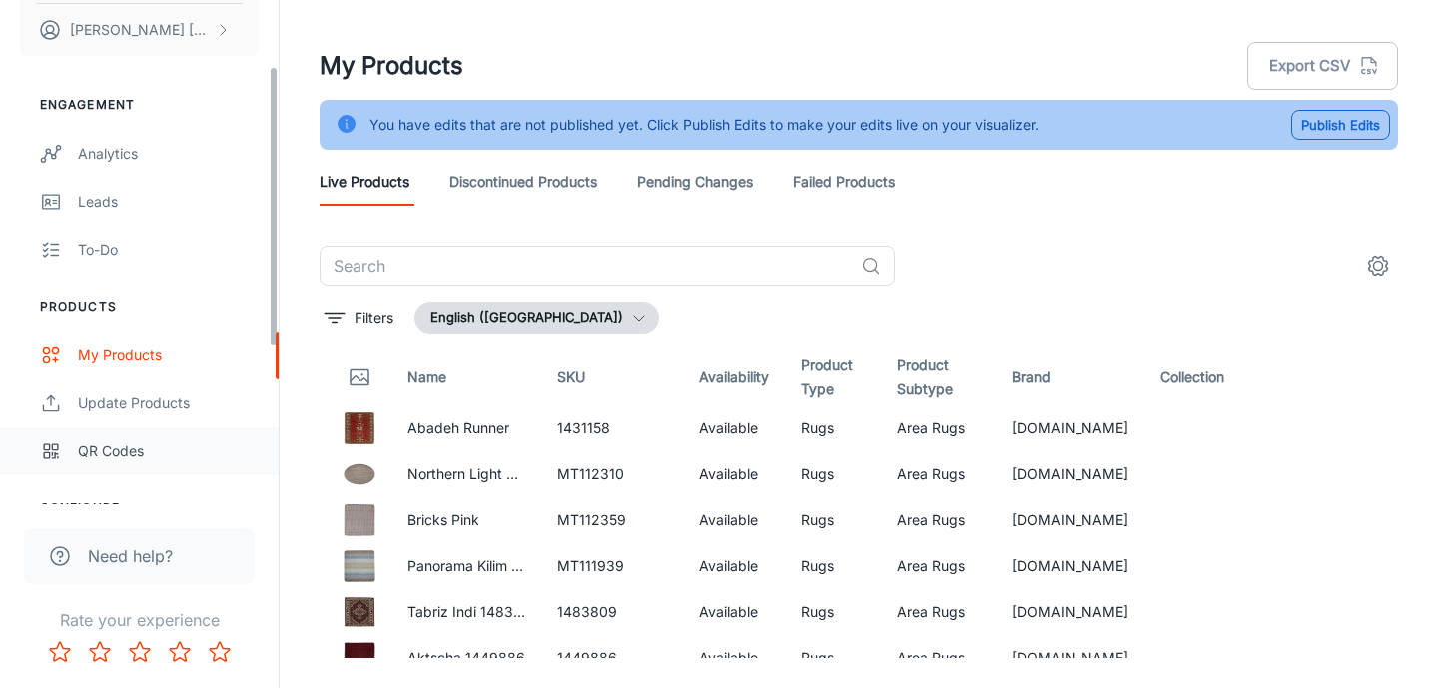
click at [109, 446] on div "QR Codes" at bounding box center [168, 451] width 181 height 22
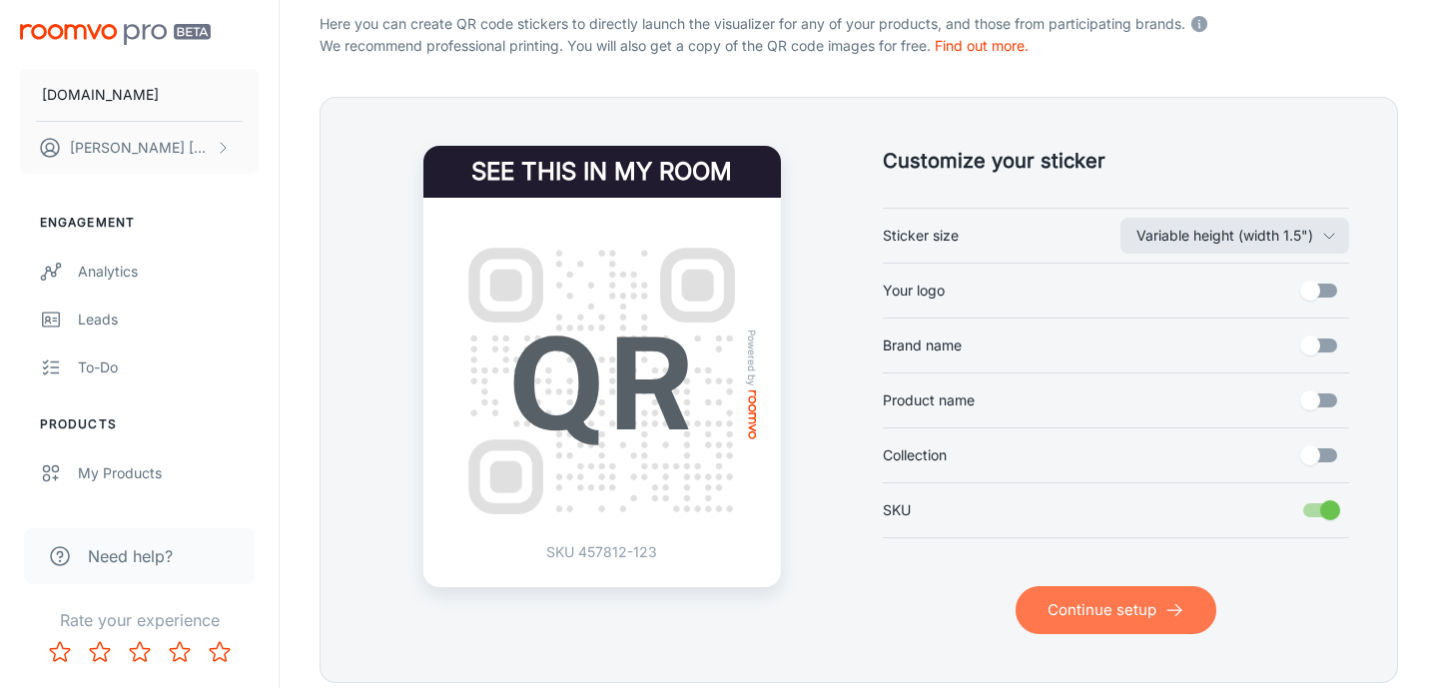
click at [1074, 606] on button "Continue setup" at bounding box center [1116, 610] width 201 height 48
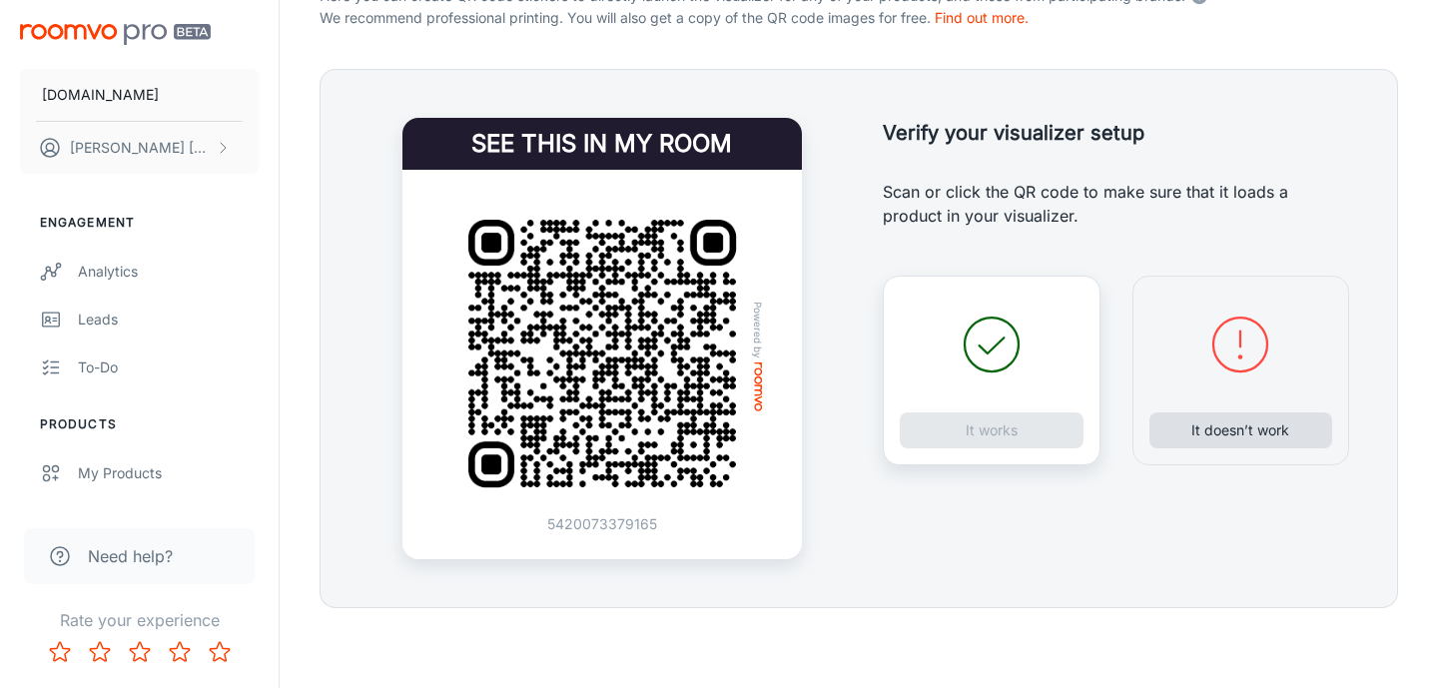
scroll to position [430, 0]
click at [1255, 430] on button "It doesn’t work" at bounding box center [1241, 430] width 184 height 36
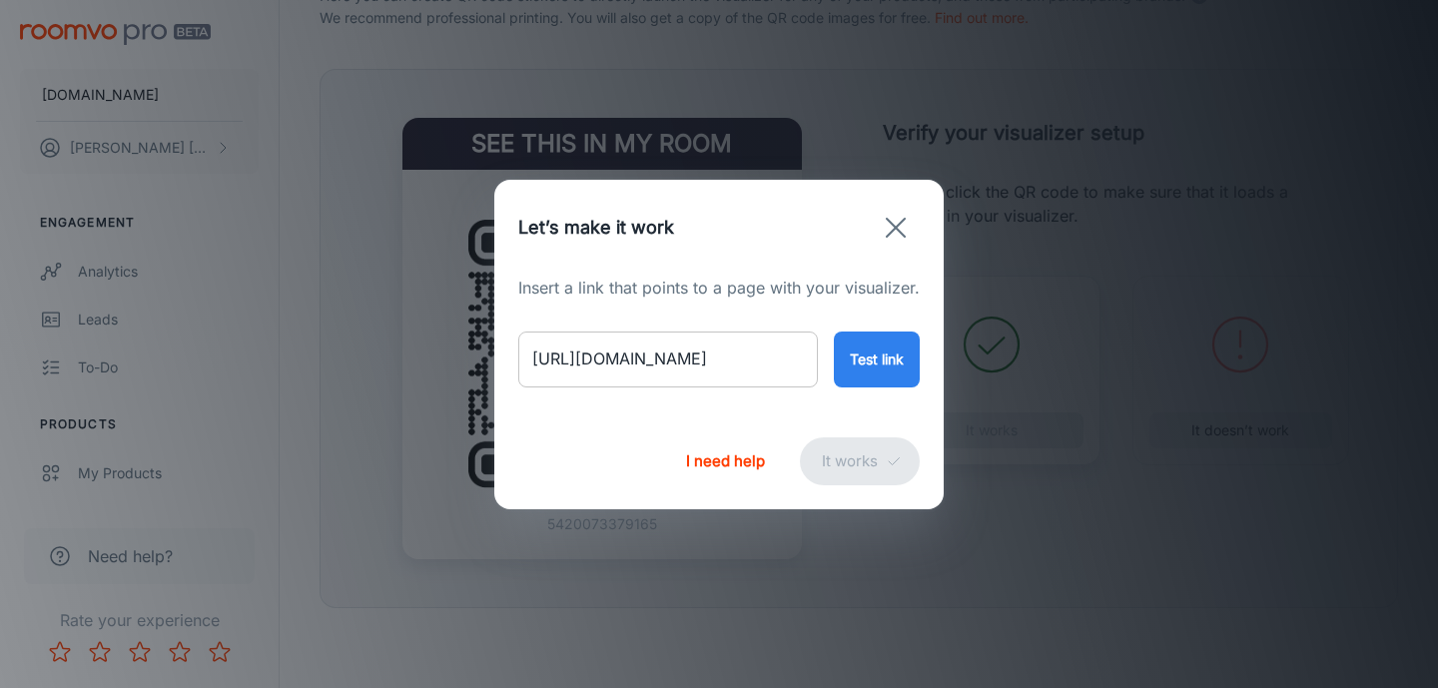
click at [693, 360] on input "[URL][DOMAIN_NAME]" at bounding box center [668, 360] width 300 height 56
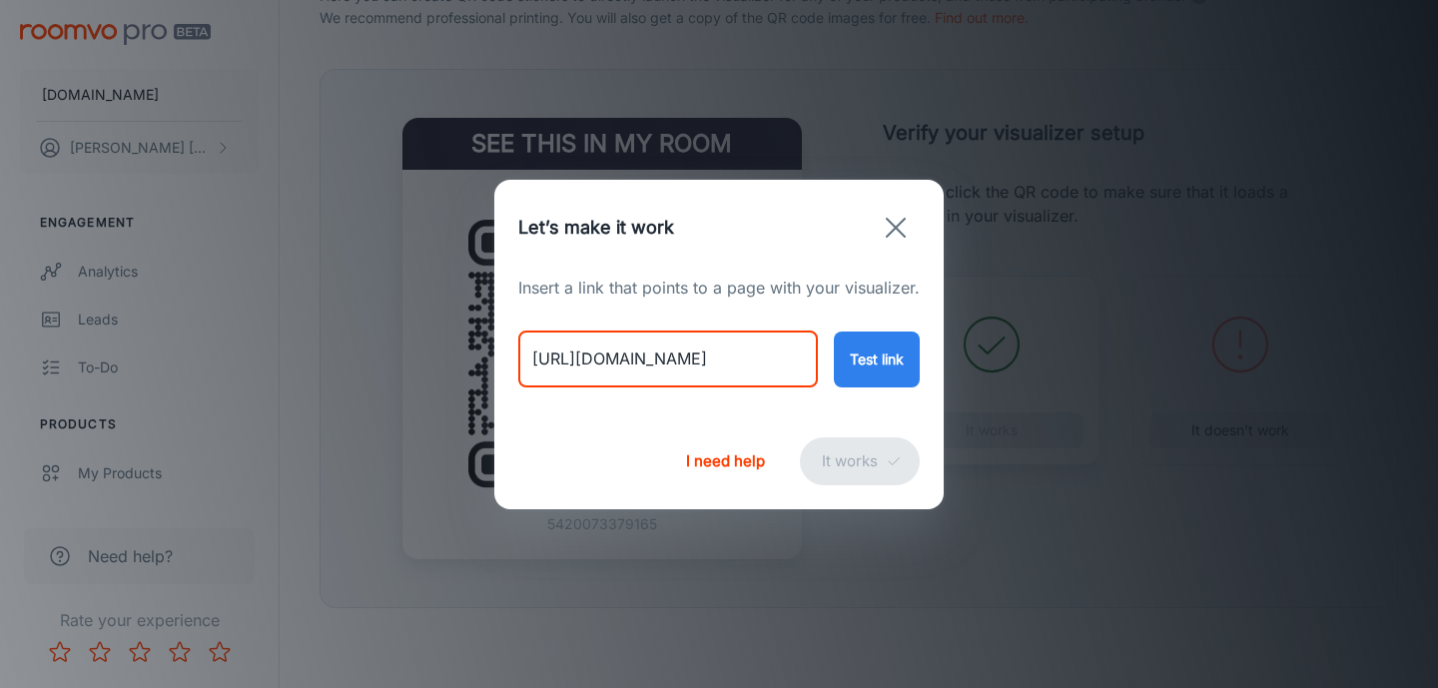
click at [693, 360] on input "[URL][DOMAIN_NAME]" at bounding box center [668, 360] width 300 height 56
paste input "landscape-fields-natural?variant=46706493948210"
type input "[URL][DOMAIN_NAME]"
click at [917, 360] on button "Test link" at bounding box center [877, 360] width 86 height 56
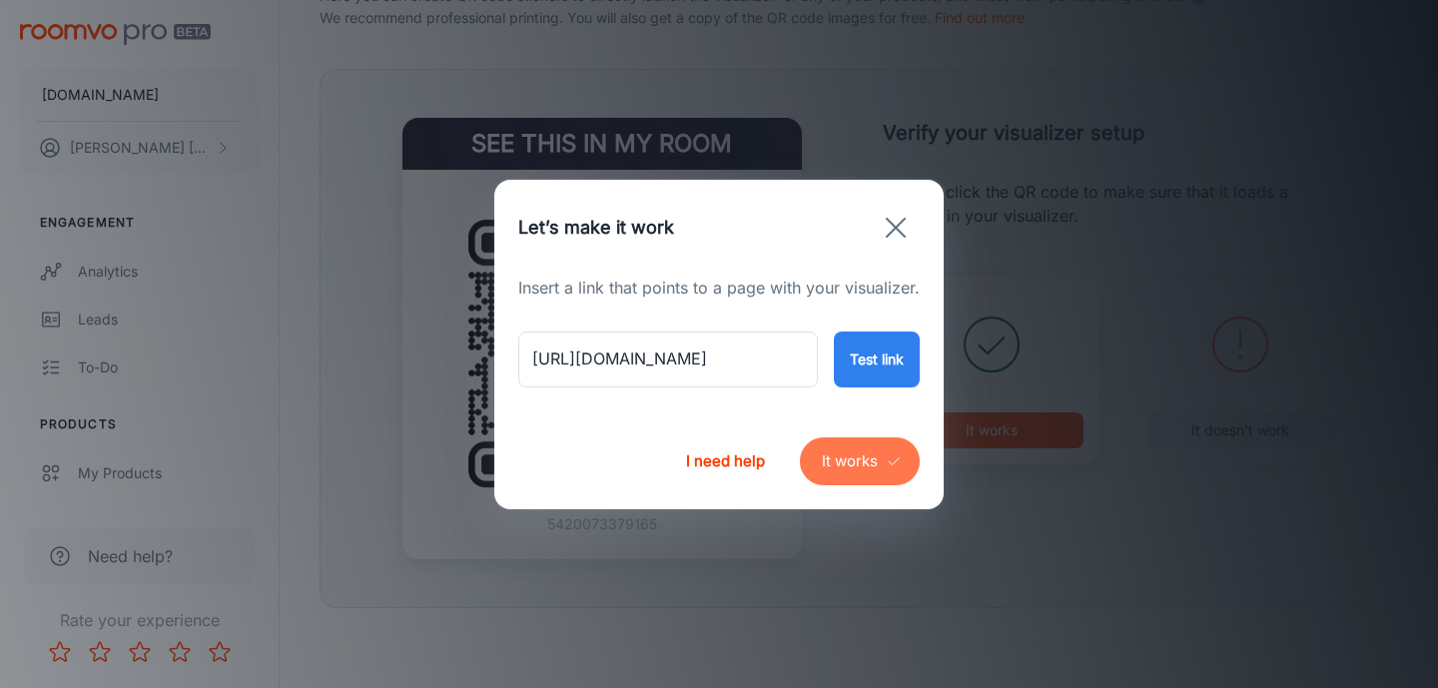
click at [868, 461] on button "It works" at bounding box center [860, 461] width 120 height 48
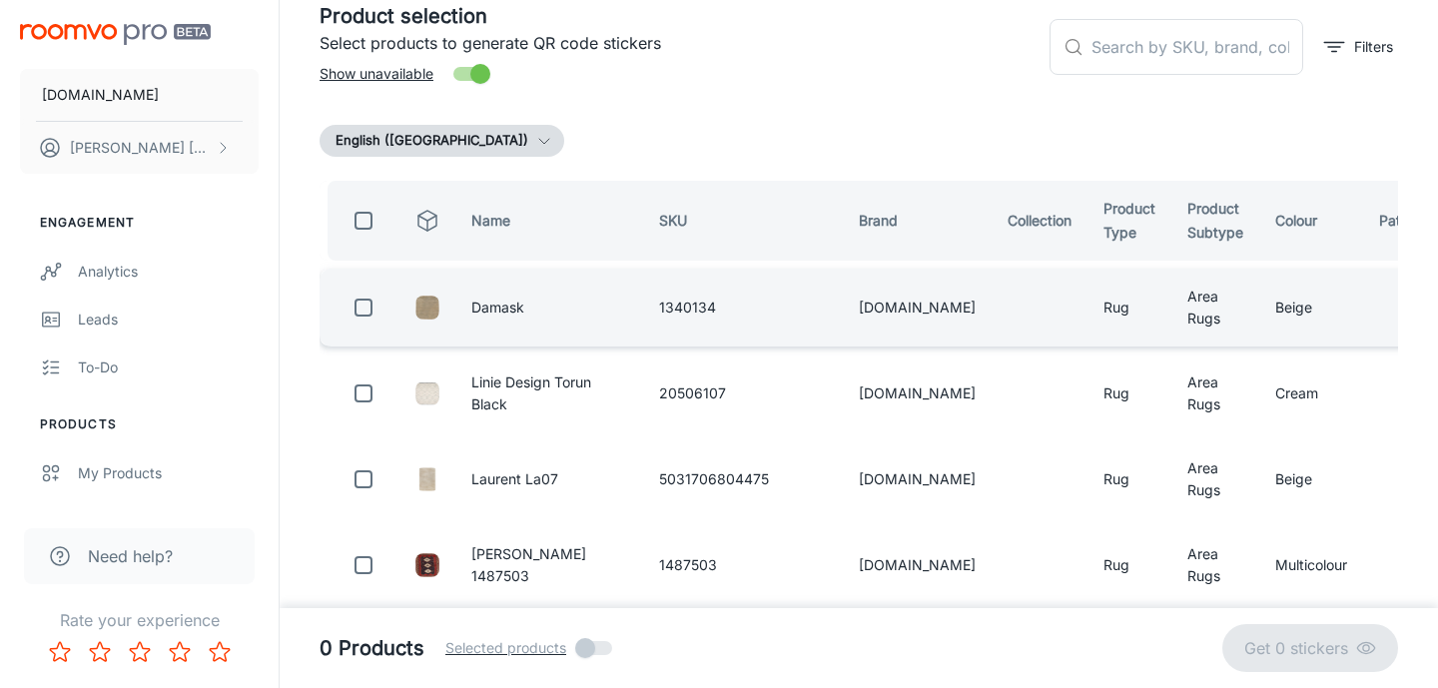
scroll to position [89, 0]
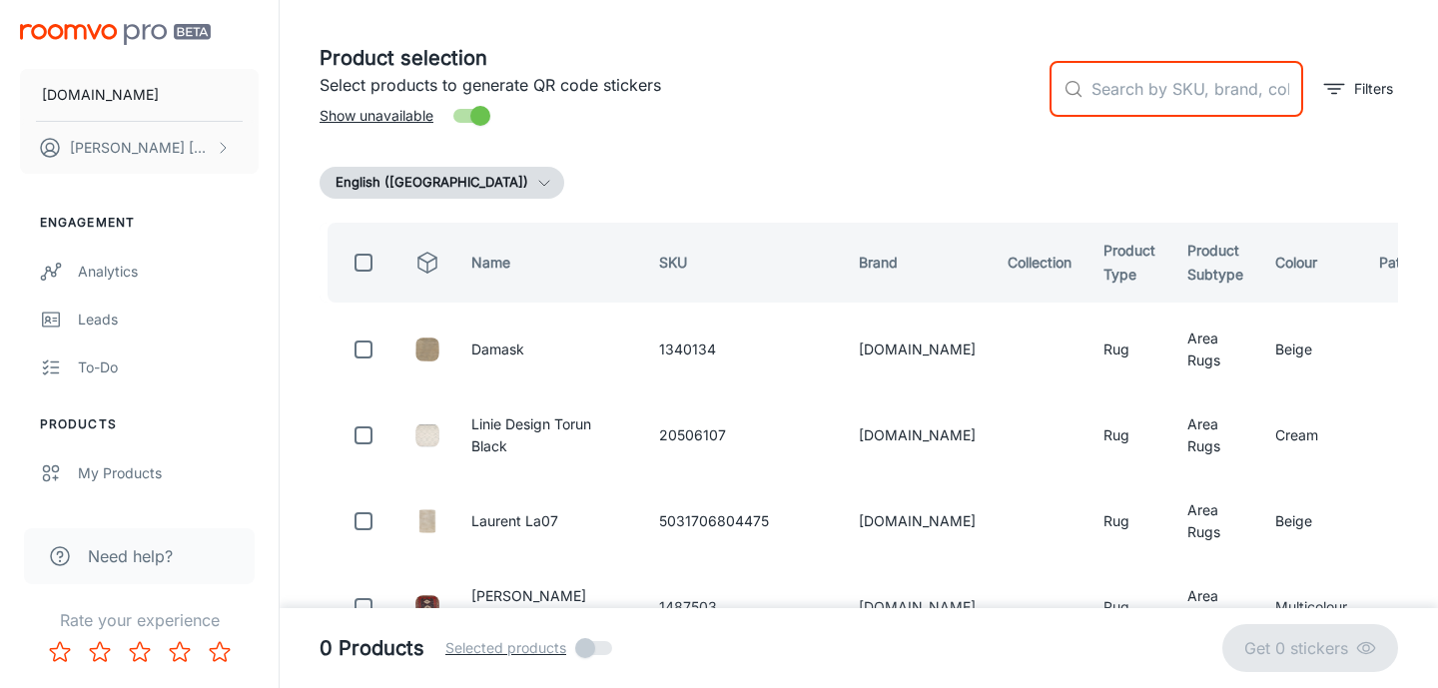
click at [1128, 98] on input "text" at bounding box center [1197, 89] width 212 height 56
click at [1133, 85] on input "text" at bounding box center [1197, 89] width 212 height 56
paste input "MT111716"
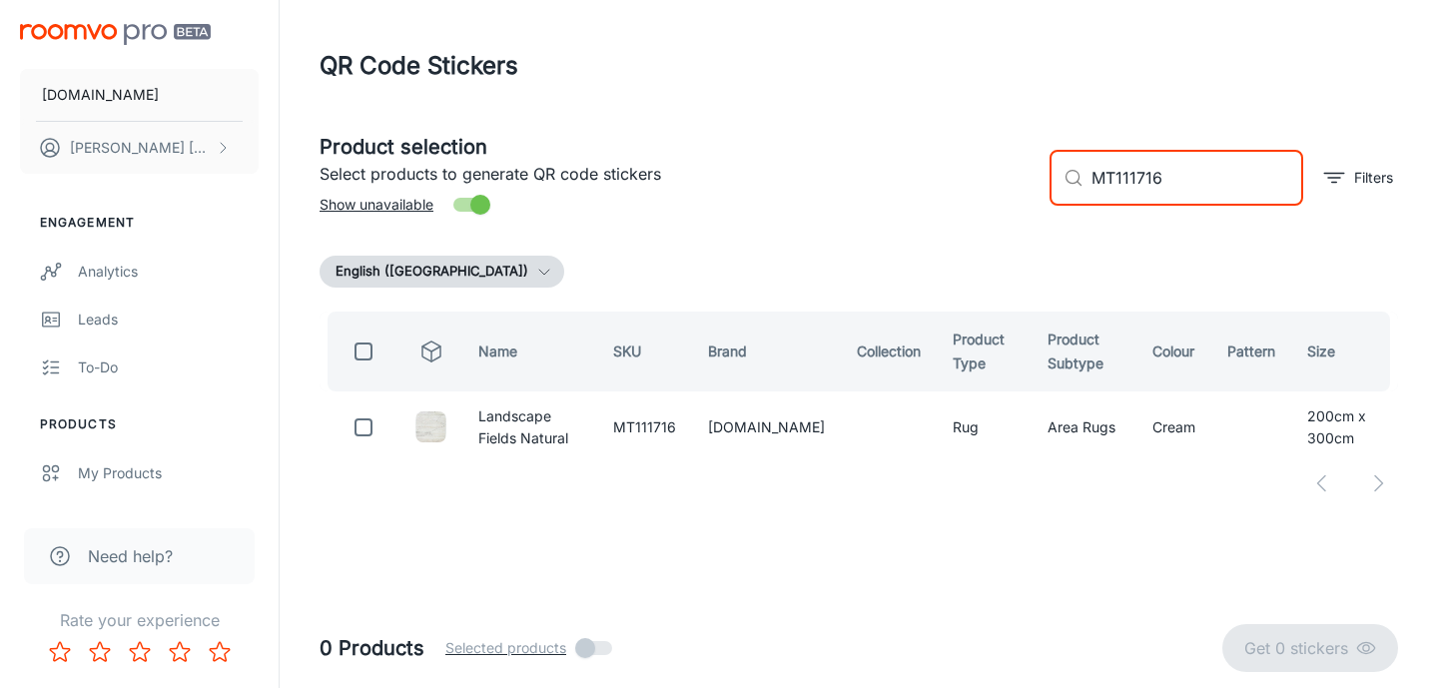
scroll to position [0, 0]
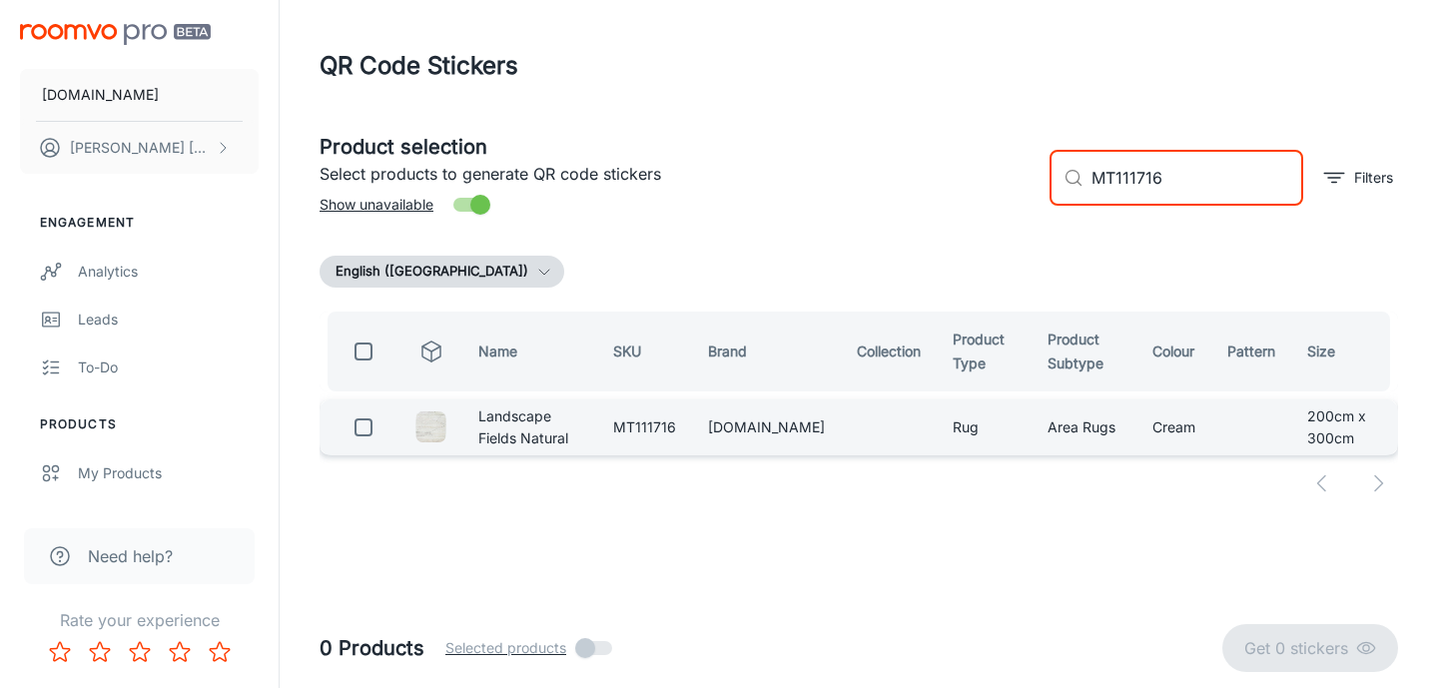
type input "MT111716"
click at [364, 435] on input "checkbox" at bounding box center [364, 427] width 40 height 40
checkbox input "true"
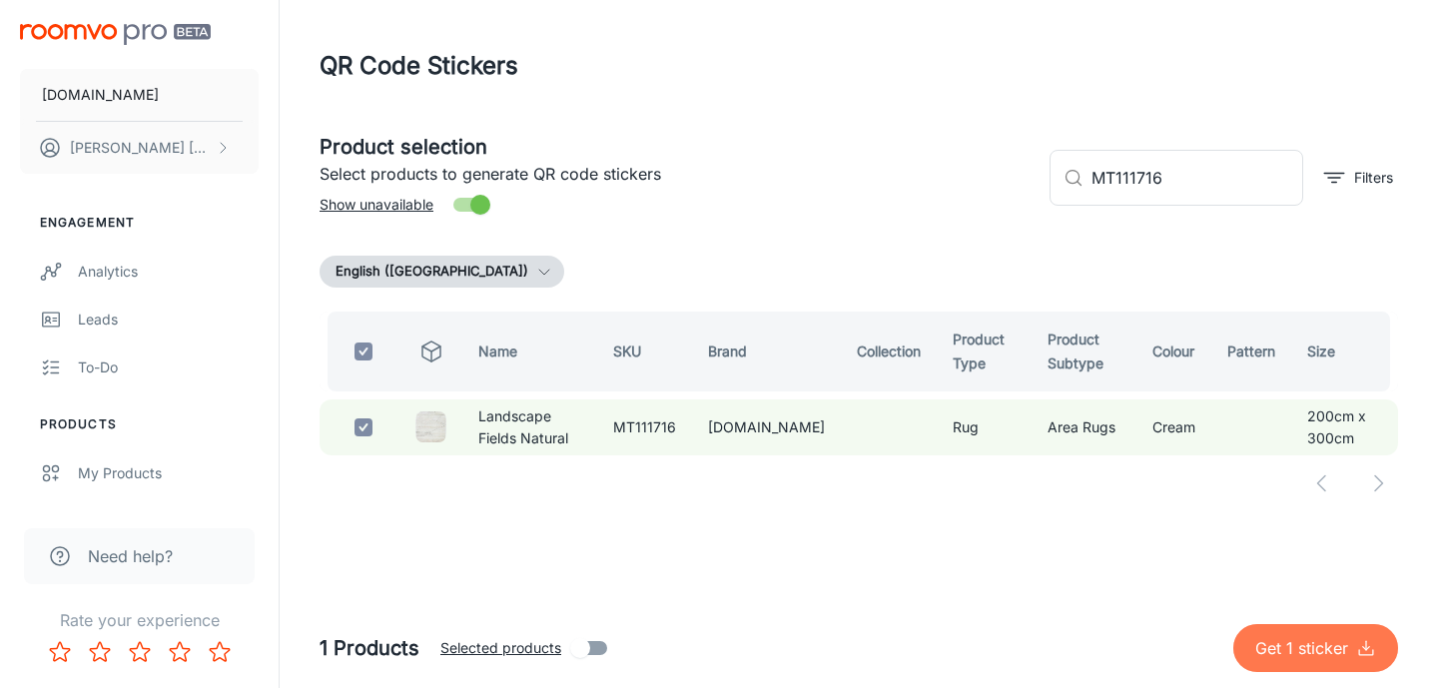
click at [1273, 637] on p "Get 1 sticker" at bounding box center [1305, 648] width 101 height 24
checkbox input "false"
